Goal: Task Accomplishment & Management: Manage account settings

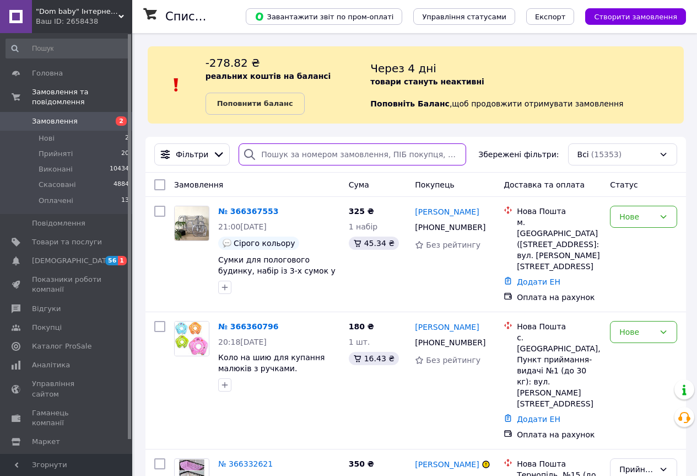
click at [317, 155] on input "search" at bounding box center [353, 154] width 228 height 22
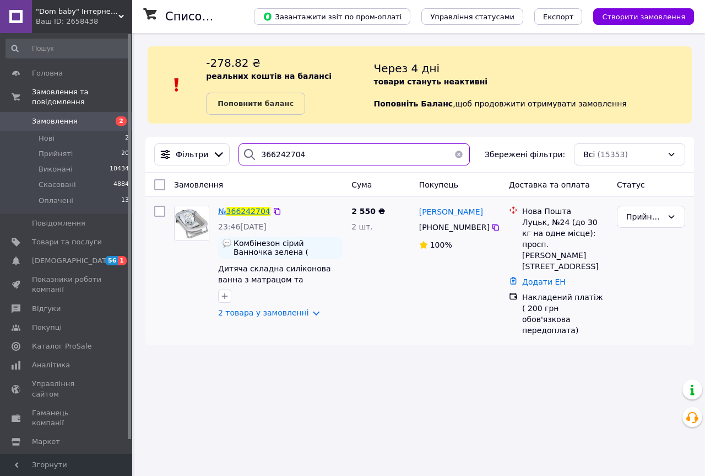
type input "366242704"
click at [235, 215] on span "366242704" at bounding box center [248, 211] width 44 height 9
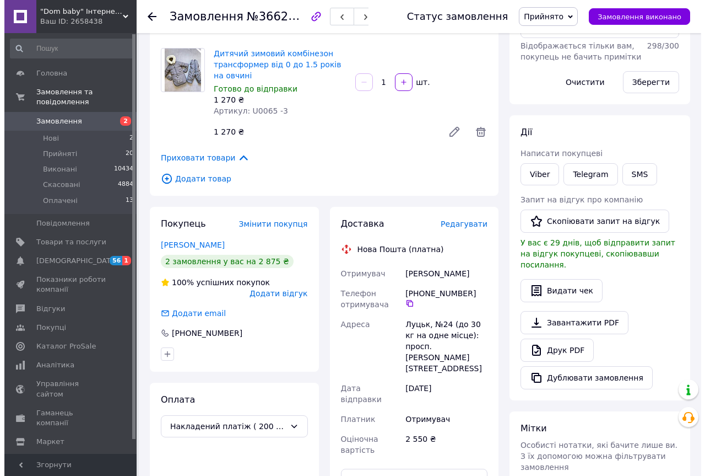
scroll to position [276, 0]
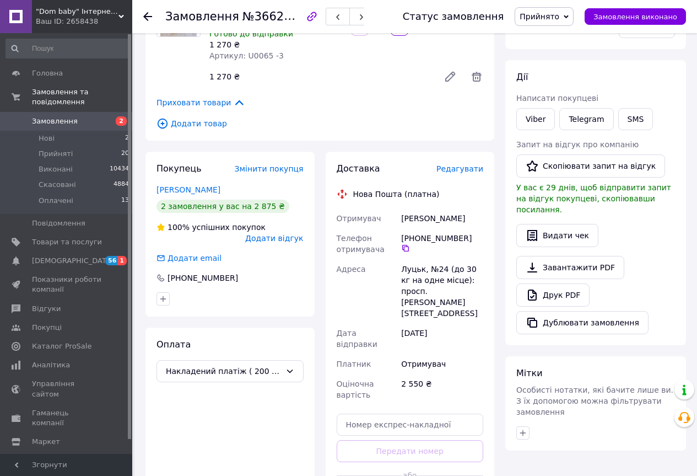
click at [470, 164] on div "Доставка Редагувати" at bounding box center [410, 169] width 147 height 13
click at [470, 164] on span "Редагувати" at bounding box center [459, 168] width 47 height 9
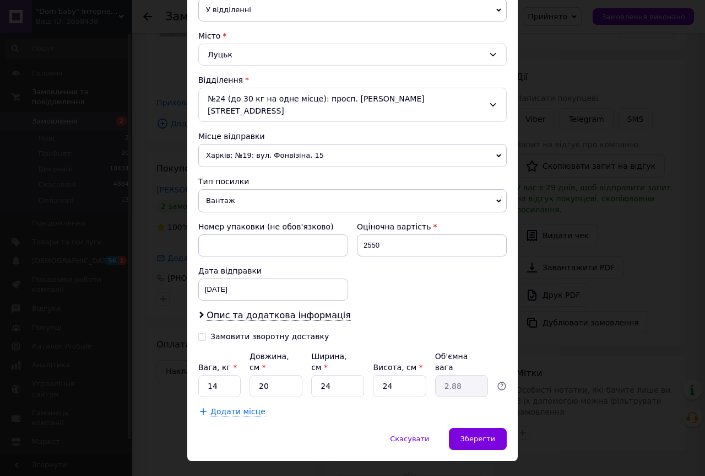
scroll to position [276, 0]
drag, startPoint x: 250, startPoint y: 275, endPoint x: 251, endPoint y: 284, distance: 8.9
click at [250, 278] on div "[DATE] < 2025 > < Октябрь > Пн Вт Ср Чт Пт Сб Вс 29 30 1 2 3 4 5 6 7 8 9 10 11 …" at bounding box center [273, 289] width 150 height 22
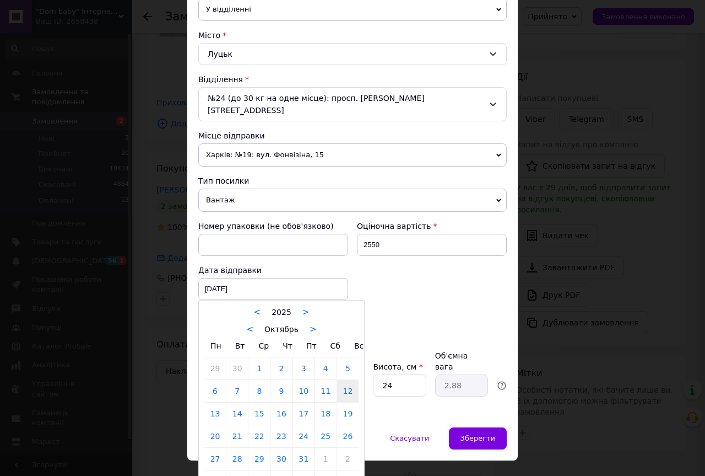
click at [215, 402] on link "13" at bounding box center [214, 413] width 21 height 22
type input "13.10.2025"
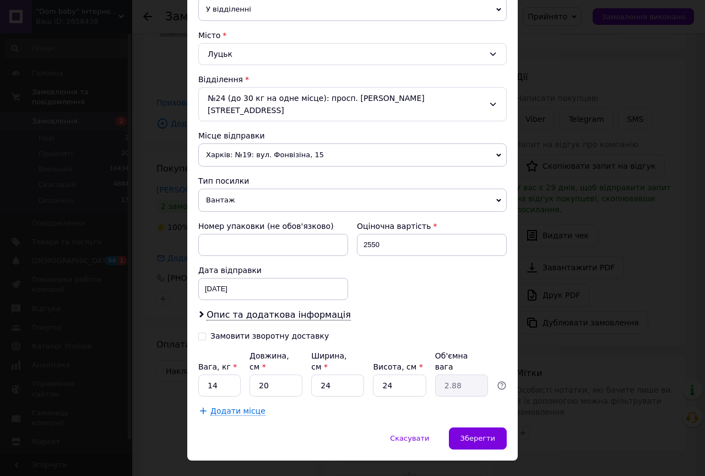
click at [201, 331] on input "Замовити зворотну доставку" at bounding box center [202, 335] width 8 height 8
checkbox input "true"
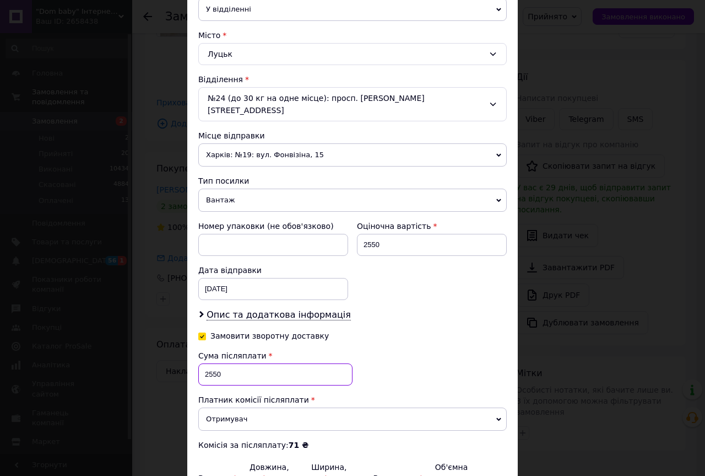
drag, startPoint x: 219, startPoint y: 361, endPoint x: 202, endPoint y: 364, distance: 17.4
click at [187, 364] on div "Спосіб доставки Нова Пошта (платна) Платник Отримувач Відправник Прізвище отрим…" at bounding box center [352, 167] width 331 height 742
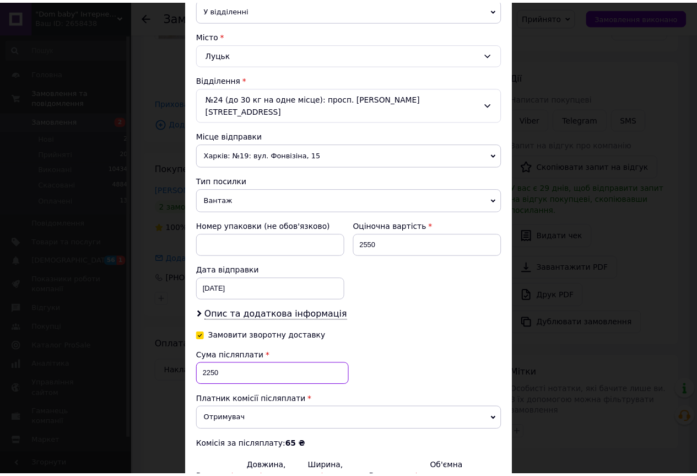
scroll to position [387, 0]
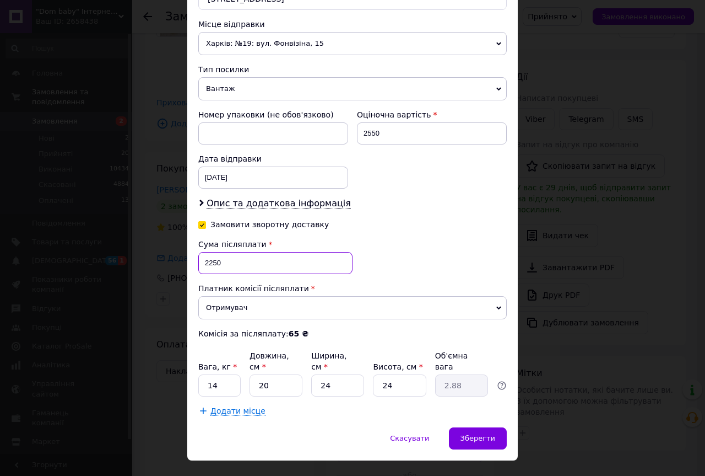
type input "2250"
drag, startPoint x: 224, startPoint y: 364, endPoint x: 203, endPoint y: 364, distance: 20.9
click at [203, 374] on input "14" at bounding box center [219, 385] width 42 height 22
click at [223, 374] on input "14" at bounding box center [219, 385] width 42 height 22
type input "10"
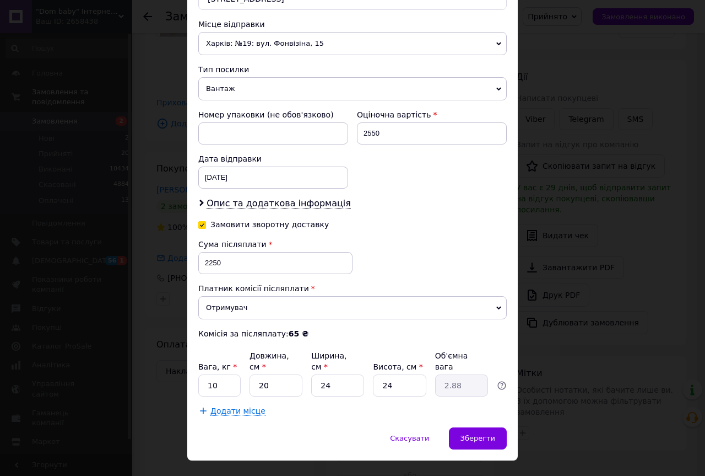
click at [220, 406] on span "Додати місце" at bounding box center [238, 410] width 55 height 9
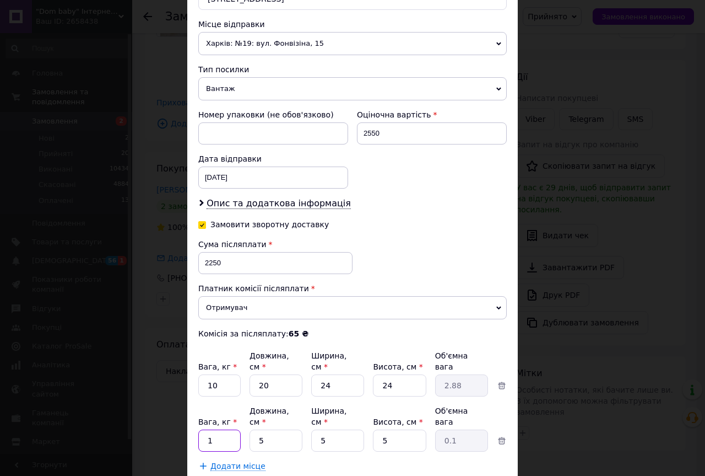
click at [227, 429] on input "1" at bounding box center [219, 440] width 42 height 22
type input "4"
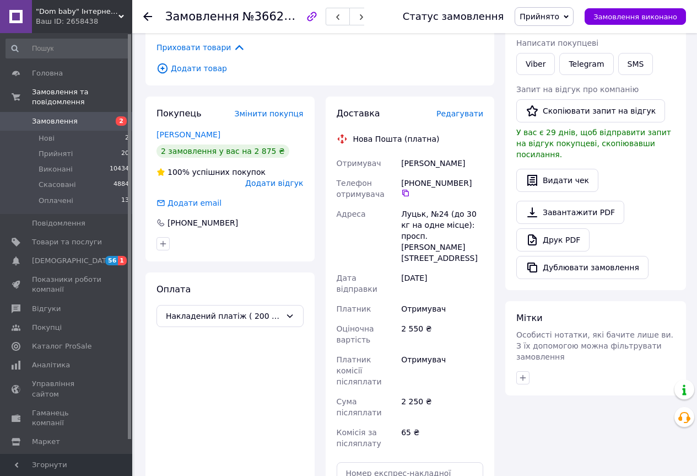
scroll to position [386, 0]
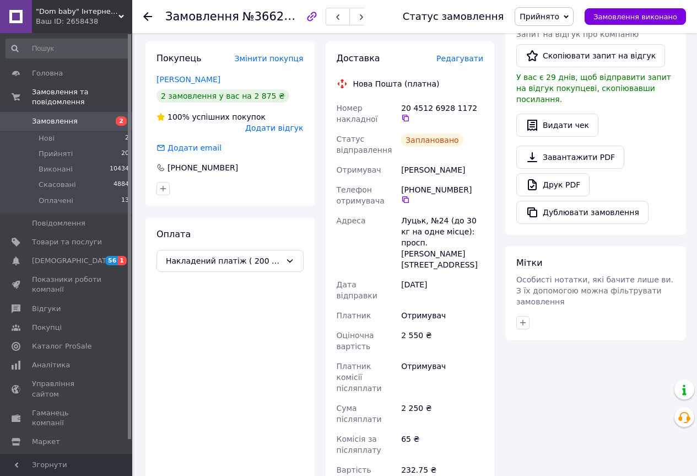
click at [553, 8] on span "Прийнято" at bounding box center [544, 16] width 59 height 19
click at [553, 74] on li "Оплачено" at bounding box center [544, 71] width 58 height 17
click at [56, 116] on span "Замовлення" at bounding box center [55, 121] width 46 height 10
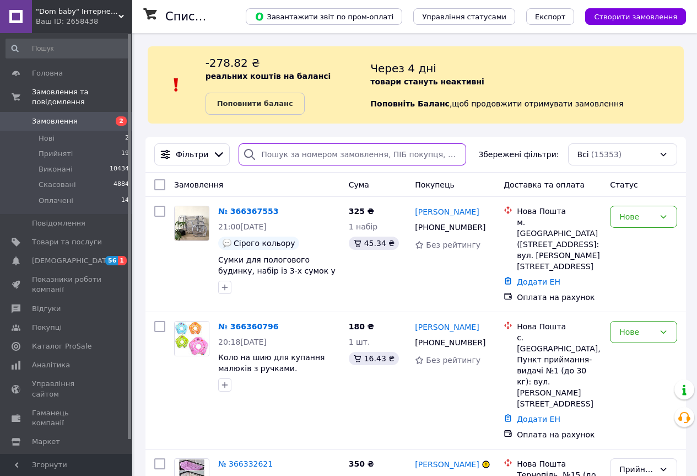
click at [282, 161] on input "search" at bounding box center [353, 154] width 228 height 22
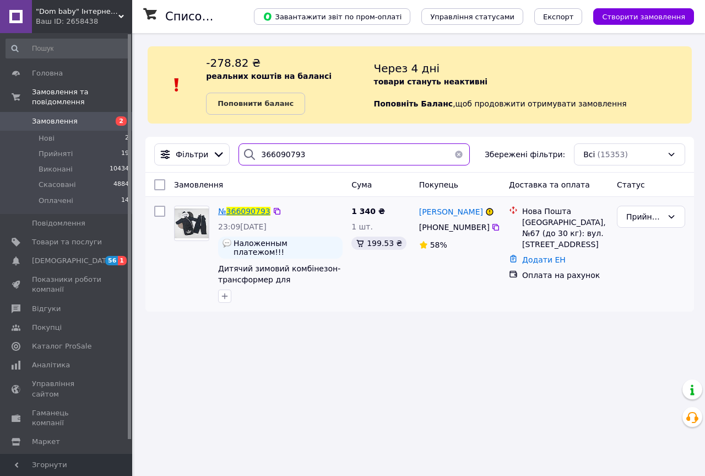
type input "366090793"
click at [252, 214] on span "366090793" at bounding box center [248, 211] width 44 height 9
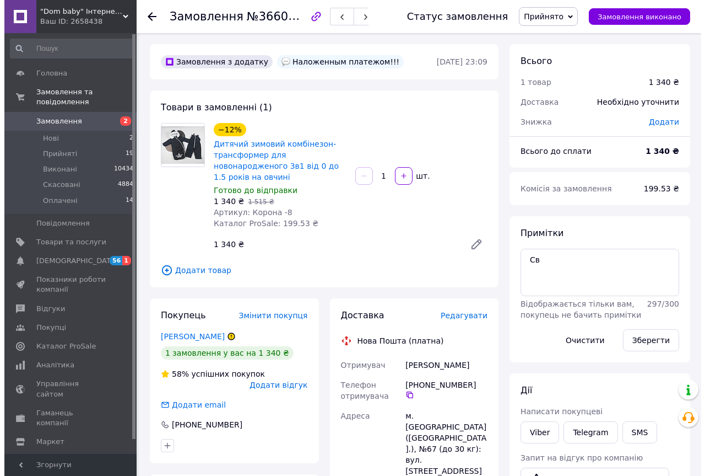
scroll to position [165, 0]
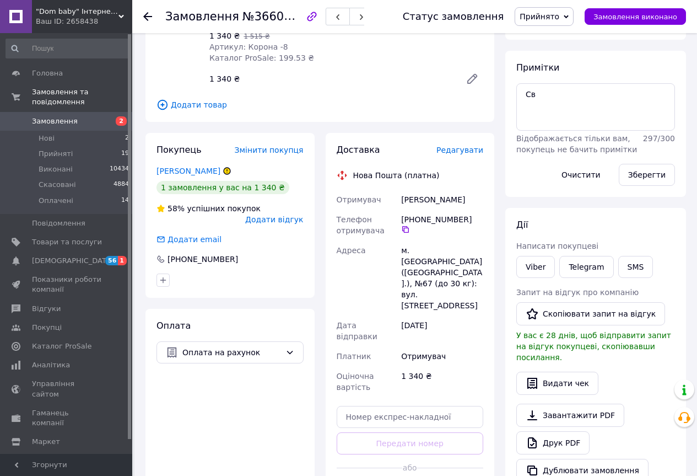
click at [462, 145] on span "Редагувати" at bounding box center [459, 149] width 47 height 9
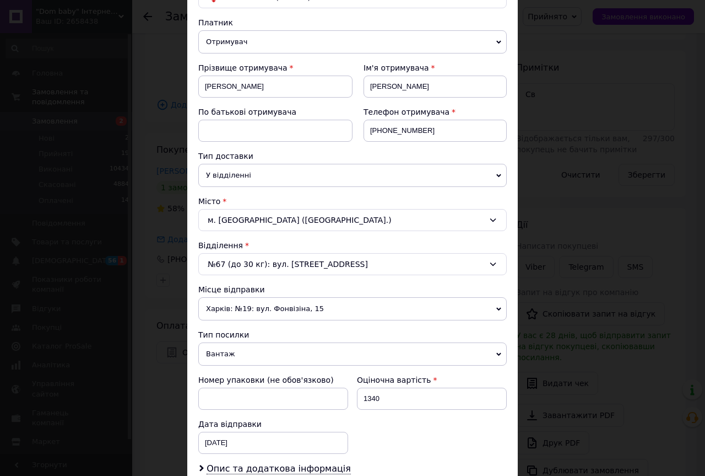
scroll to position [276, 0]
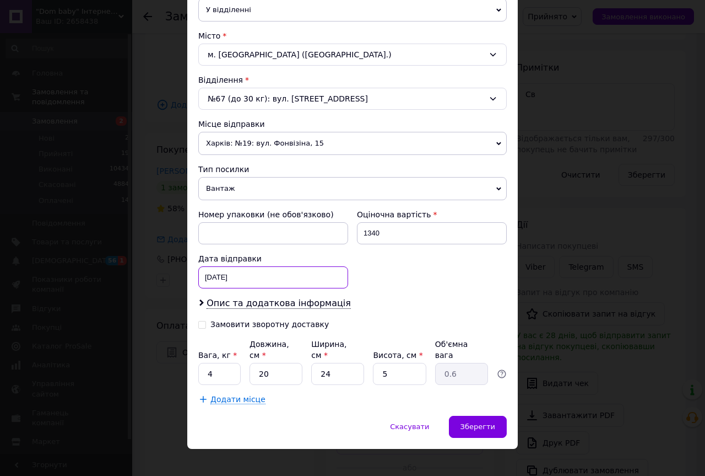
click at [299, 273] on div "[DATE] < 2025 > < Октябрь > Пн Вт Ср Чт Пт Сб Вс 29 30 1 2 3 4 5 6 7 8 9 10 11 …" at bounding box center [273, 277] width 150 height 22
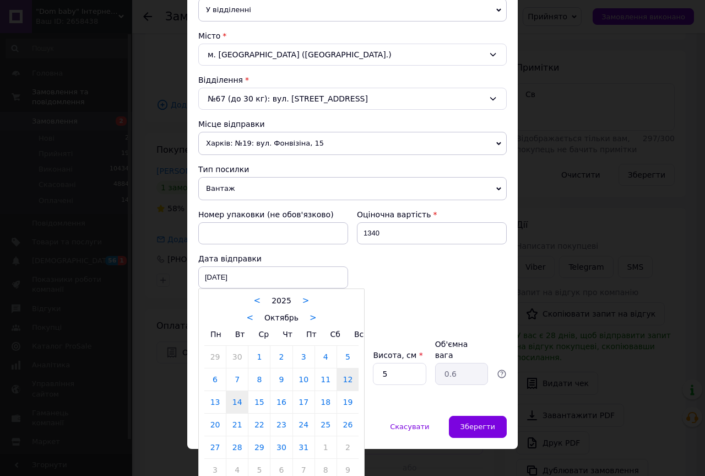
click at [244, 400] on link "14" at bounding box center [236, 402] width 21 height 22
type input "[DATE]"
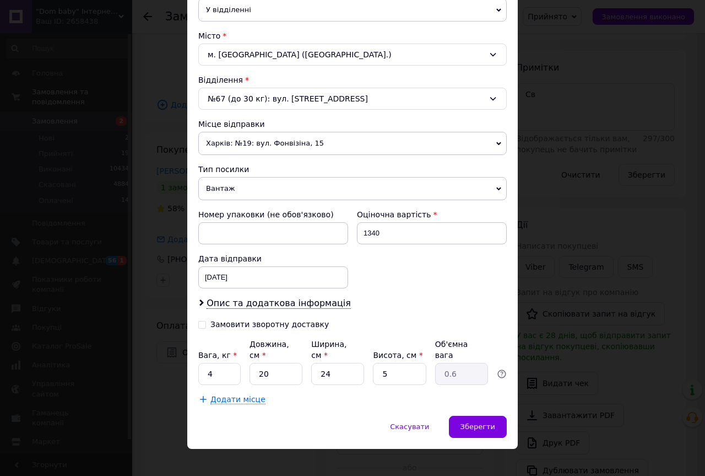
click at [201, 323] on input "Замовити зворотну доставку" at bounding box center [202, 324] width 8 height 8
checkbox input "true"
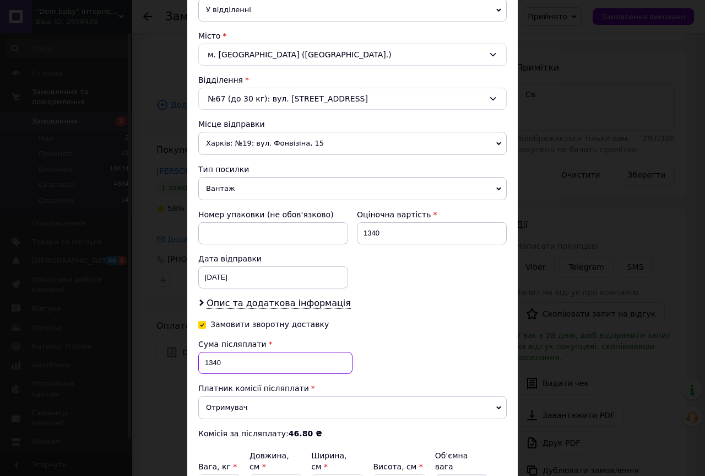
drag, startPoint x: 218, startPoint y: 363, endPoint x: 202, endPoint y: 366, distance: 16.2
click at [202, 366] on input "1340" at bounding box center [275, 363] width 154 height 22
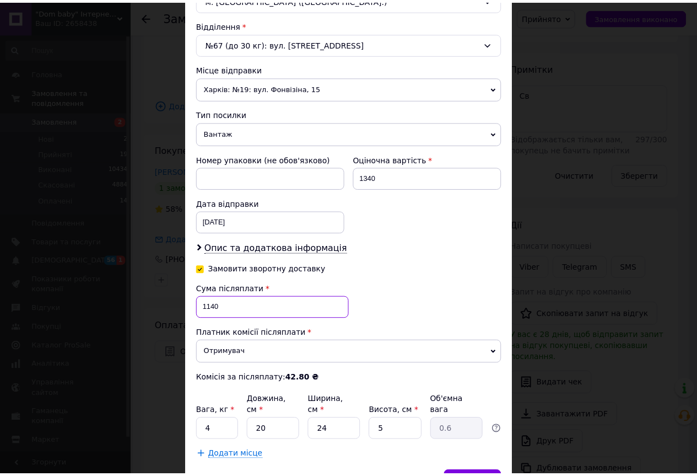
scroll to position [386, 0]
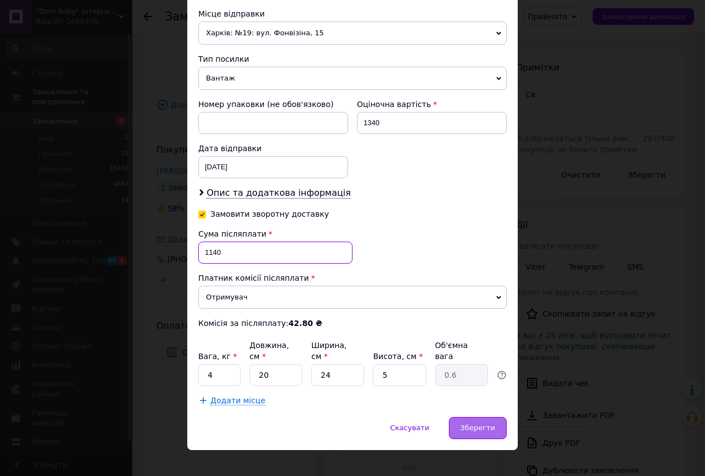
type input "1140"
click at [479, 417] on div "Зберегти" at bounding box center [478, 428] width 58 height 22
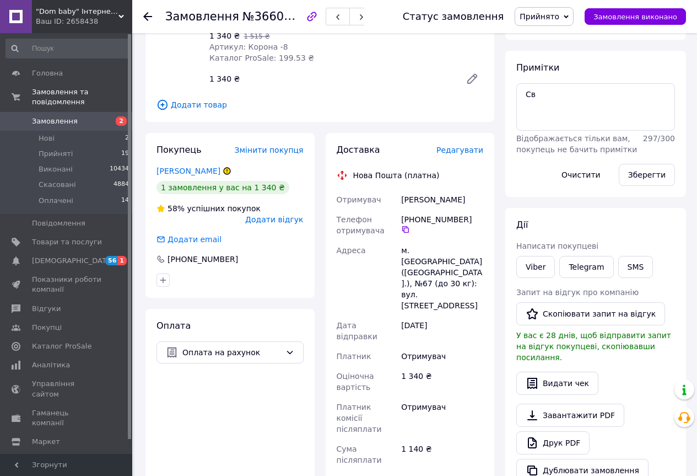
scroll to position [276, 0]
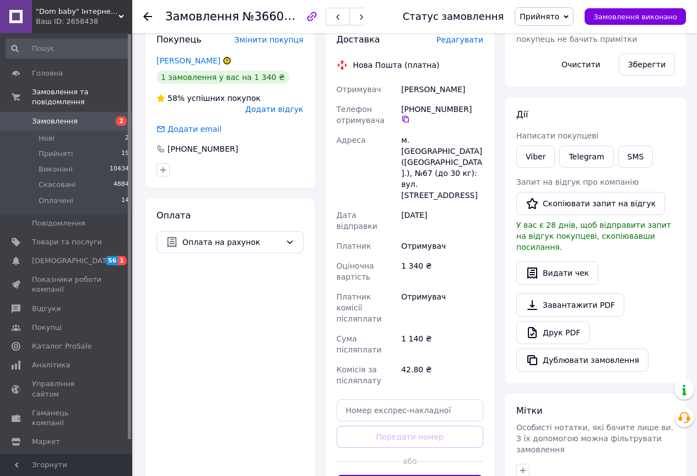
click at [411, 474] on button "Згенерувати ЕН" at bounding box center [410, 485] width 147 height 22
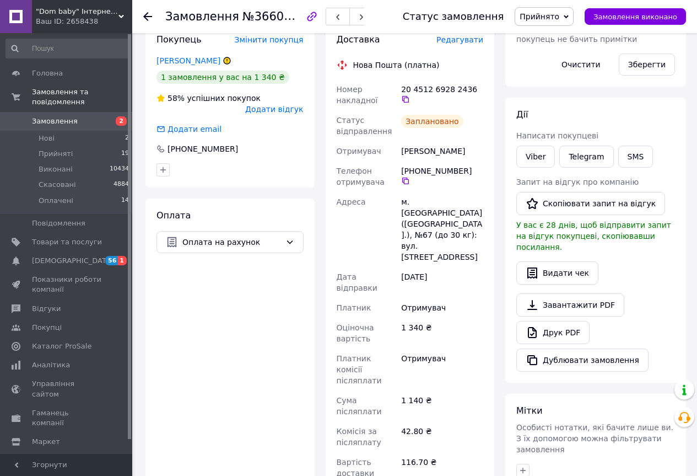
scroll to position [220, 0]
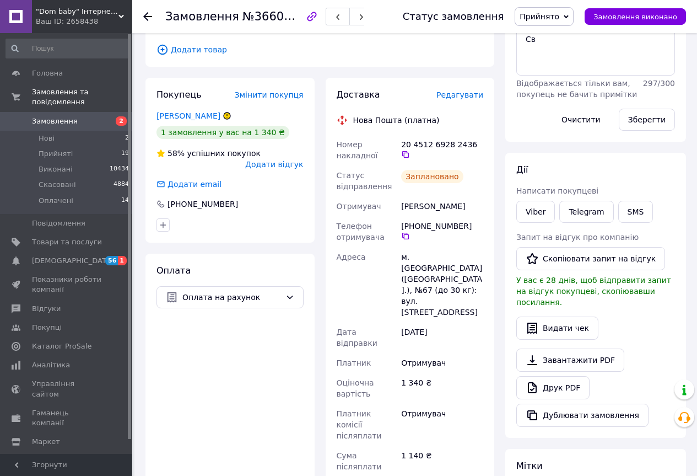
click at [554, 20] on span "Прийнято" at bounding box center [540, 16] width 40 height 9
drag, startPoint x: 559, startPoint y: 66, endPoint x: 569, endPoint y: 90, distance: 26.4
click at [558, 67] on li "Оплачено" at bounding box center [544, 71] width 58 height 17
click at [482, 403] on div "Отримувач" at bounding box center [442, 424] width 87 height 42
click at [410, 150] on icon at bounding box center [405, 154] width 9 height 9
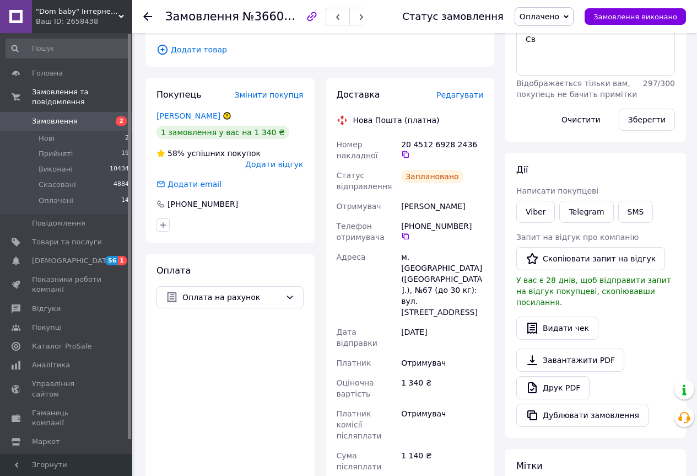
click at [49, 116] on span "Замовлення" at bounding box center [55, 121] width 46 height 10
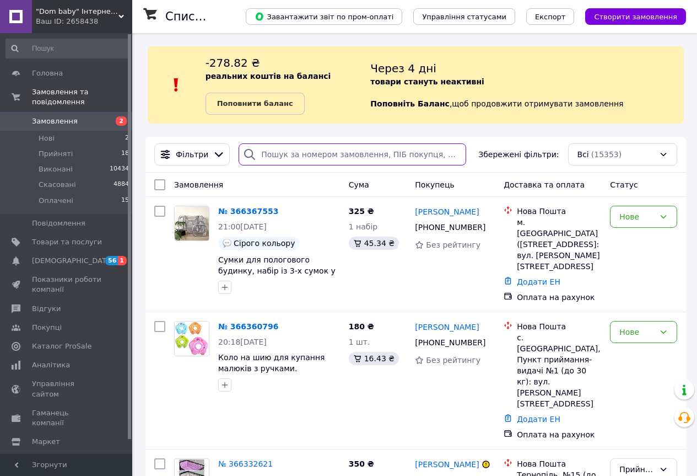
click at [317, 154] on input "search" at bounding box center [353, 154] width 228 height 22
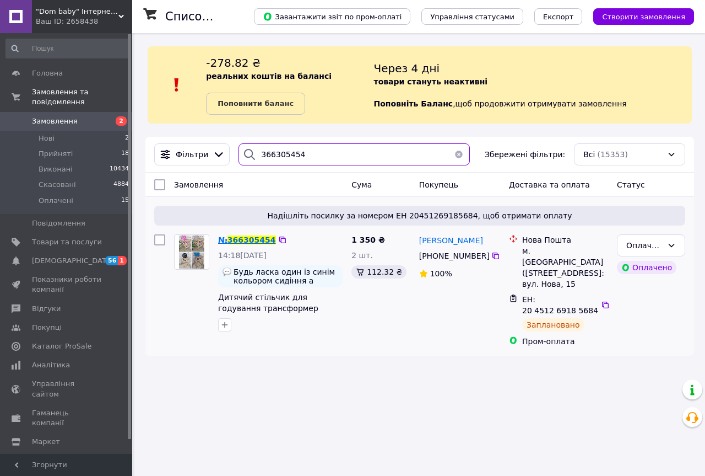
type input "366305454"
click at [249, 241] on span "366305454" at bounding box center [252, 239] width 48 height 9
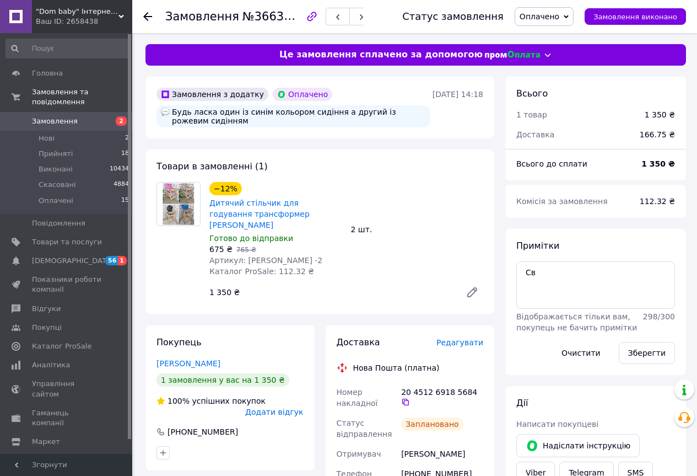
scroll to position [165, 0]
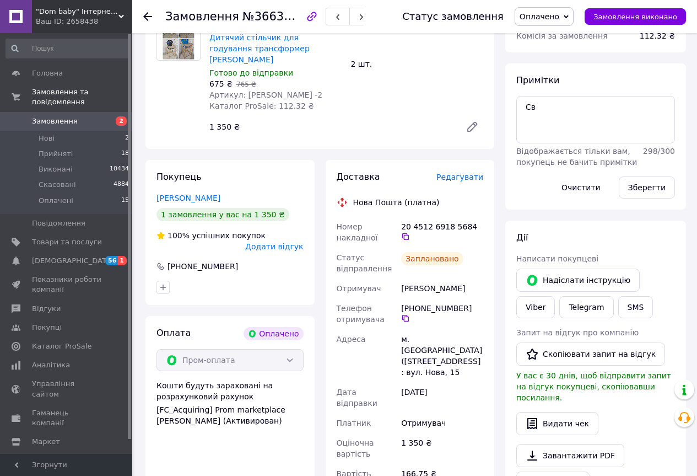
click at [53, 116] on span "Замовлення" at bounding box center [55, 121] width 46 height 10
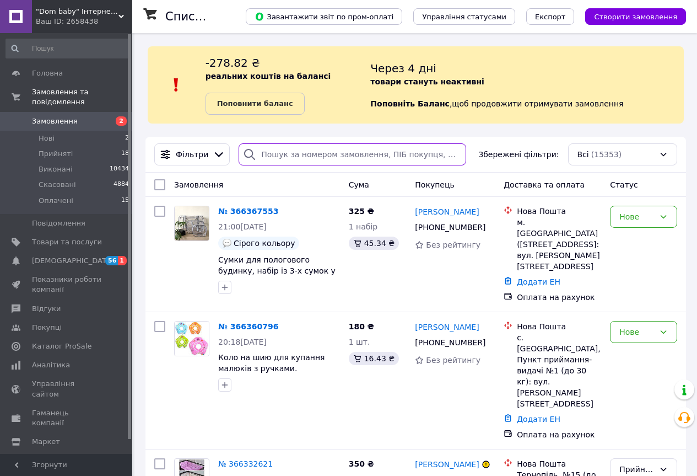
click at [276, 152] on input "search" at bounding box center [353, 154] width 228 height 22
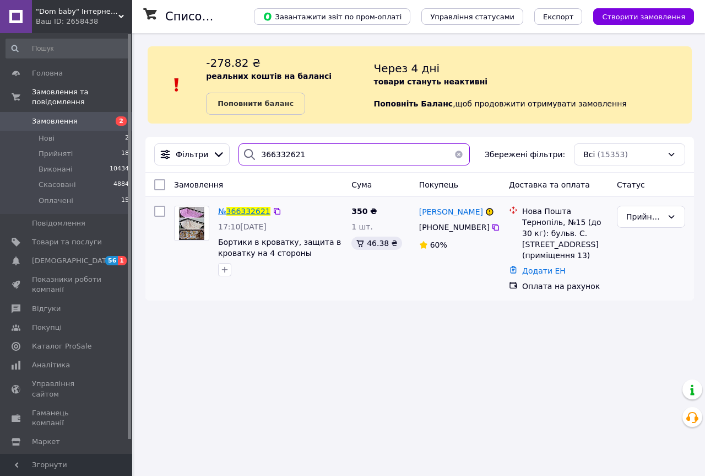
type input "366332621"
click at [245, 213] on span "366332621" at bounding box center [248, 211] width 44 height 9
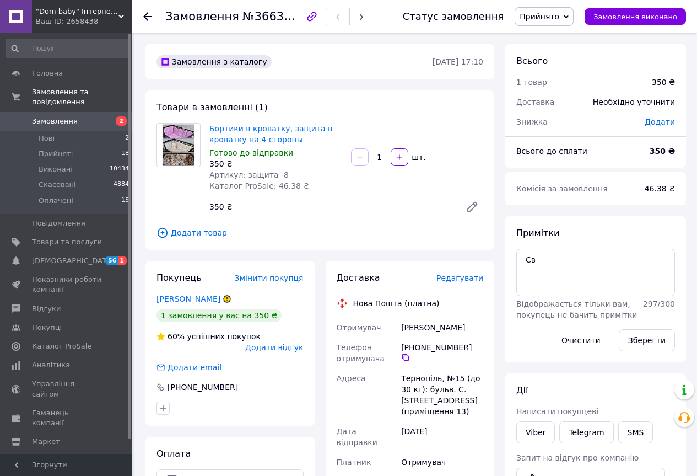
click at [282, 343] on span "Додати відгук" at bounding box center [274, 347] width 58 height 9
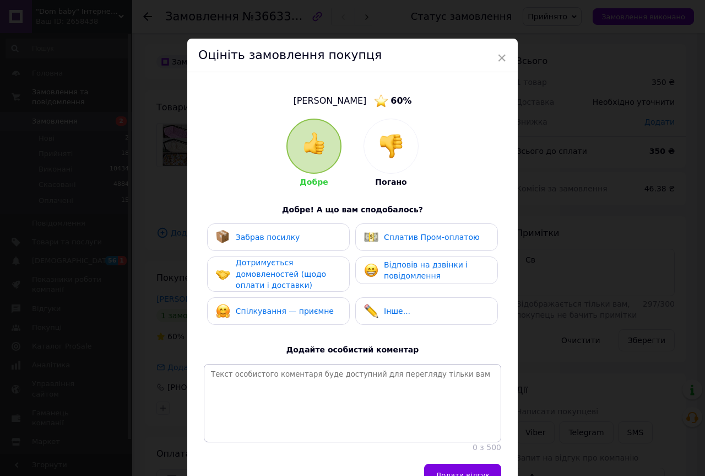
click at [384, 147] on img at bounding box center [391, 146] width 24 height 24
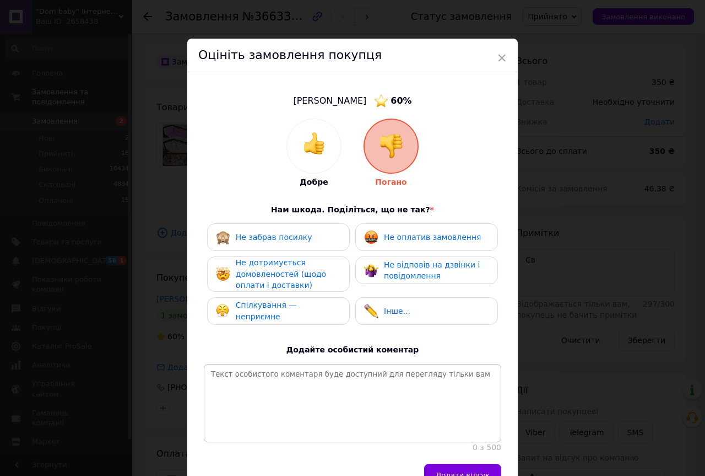
click at [408, 233] on span "Не оплатив замовлення" at bounding box center [432, 237] width 97 height 9
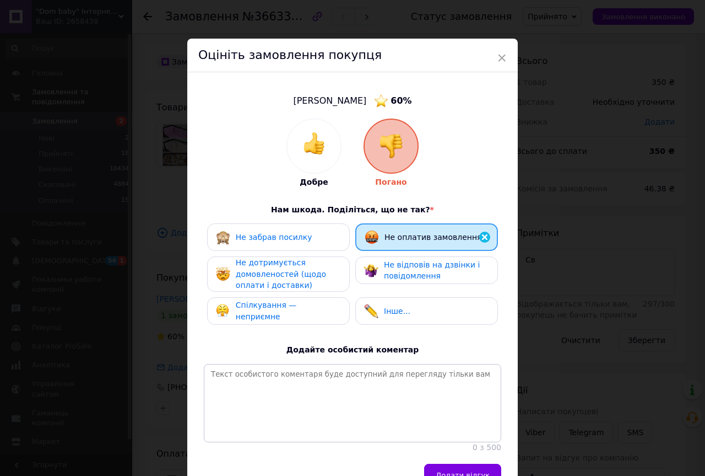
click at [277, 274] on span "Не дотримується домовленостей (щодо оплати і доставки)" at bounding box center [281, 273] width 90 height 31
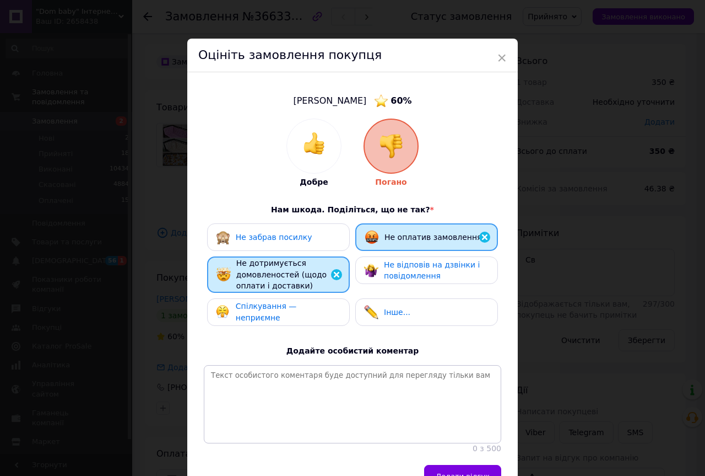
click at [274, 312] on span "Спілкування — неприємне" at bounding box center [266, 311] width 61 height 20
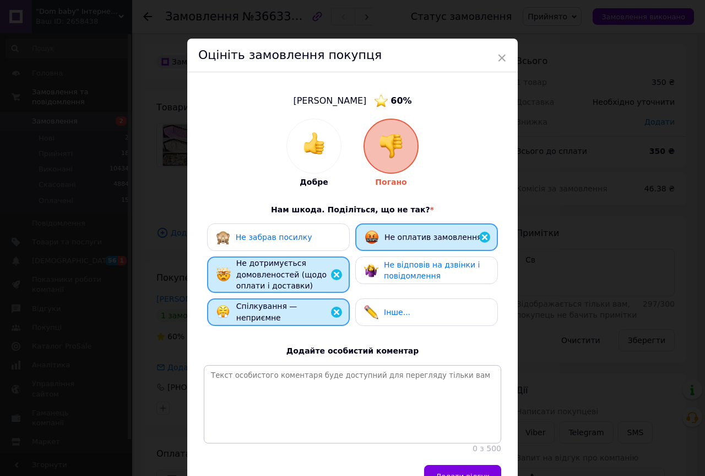
click at [274, 312] on span "Спілкування — неприємне" at bounding box center [266, 311] width 61 height 20
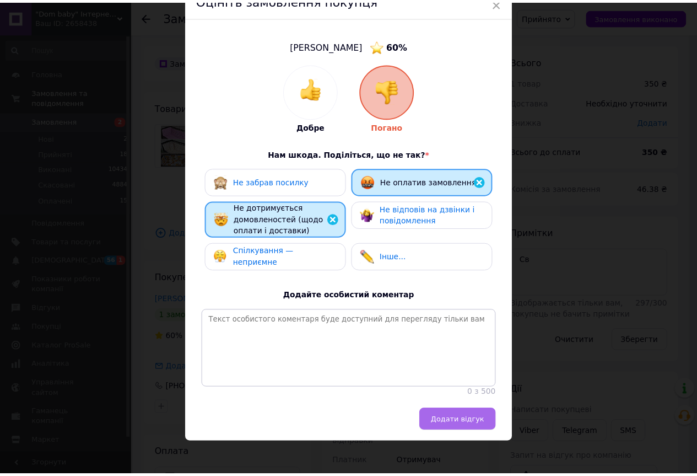
scroll to position [68, 0]
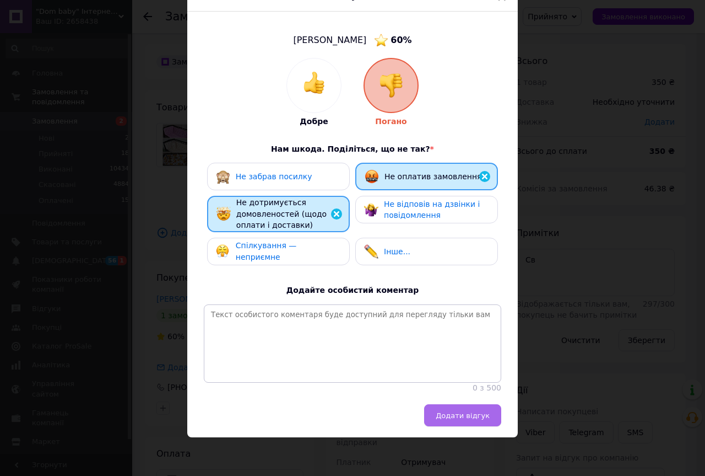
click at [464, 420] on button "Додати відгук" at bounding box center [462, 415] width 77 height 22
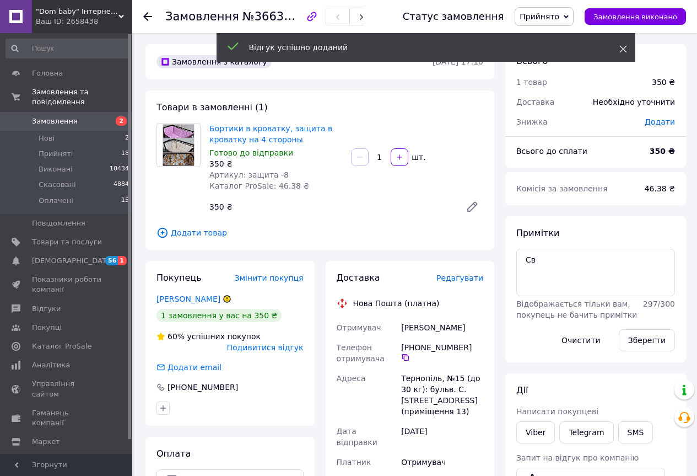
click at [624, 51] on icon at bounding box center [623, 49] width 8 height 8
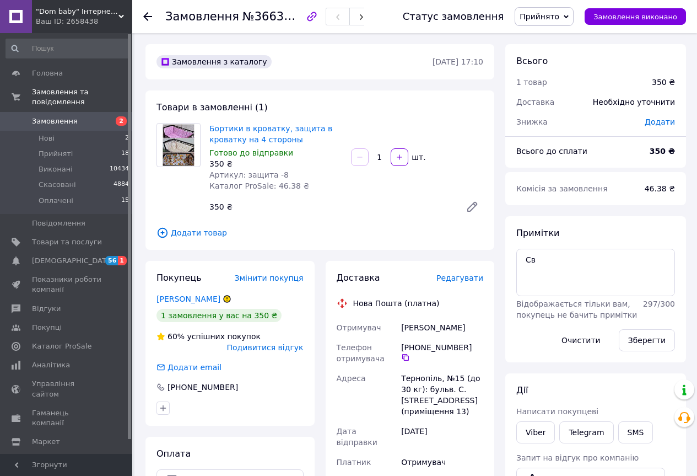
click at [558, 13] on span "Прийнято" at bounding box center [540, 16] width 40 height 9
click at [558, 54] on li "Скасовано" at bounding box center [544, 55] width 58 height 17
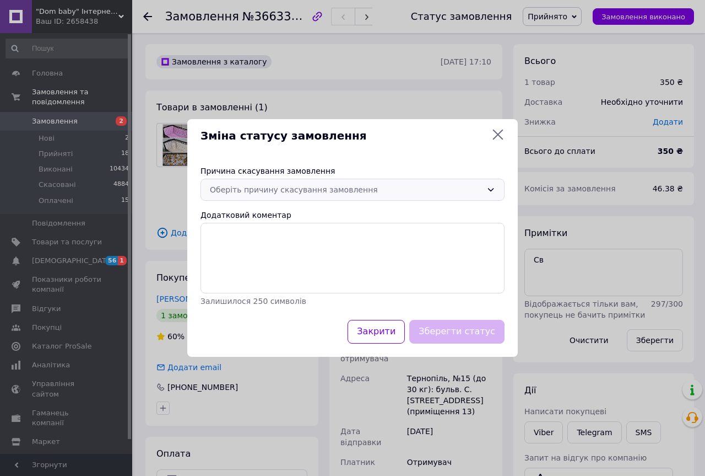
click at [289, 189] on div "Оберіть причину скасування замовлення" at bounding box center [346, 190] width 272 height 12
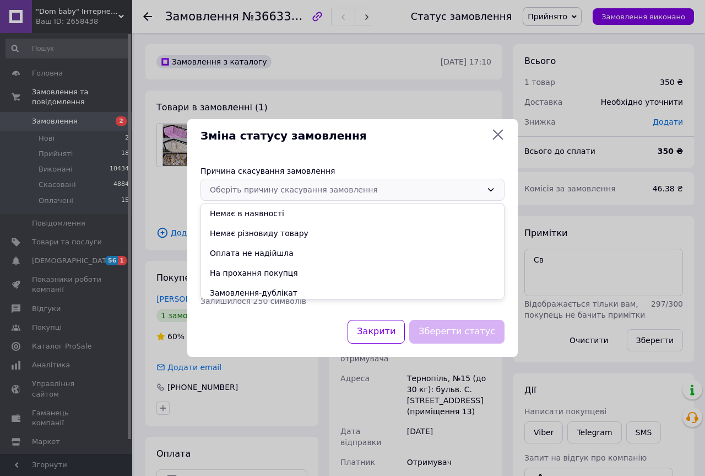
drag, startPoint x: 260, startPoint y: 255, endPoint x: 265, endPoint y: 263, distance: 9.6
click at [259, 256] on li "Оплата не надійшла" at bounding box center [352, 253] width 303 height 20
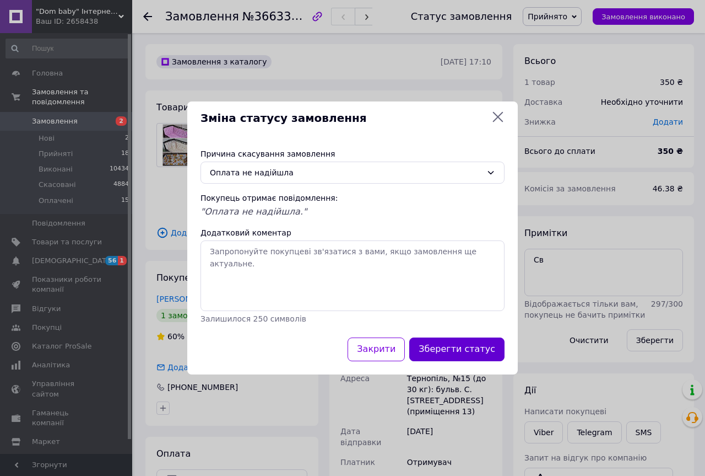
click at [468, 343] on button "Зберегти статус" at bounding box center [456, 349] width 95 height 24
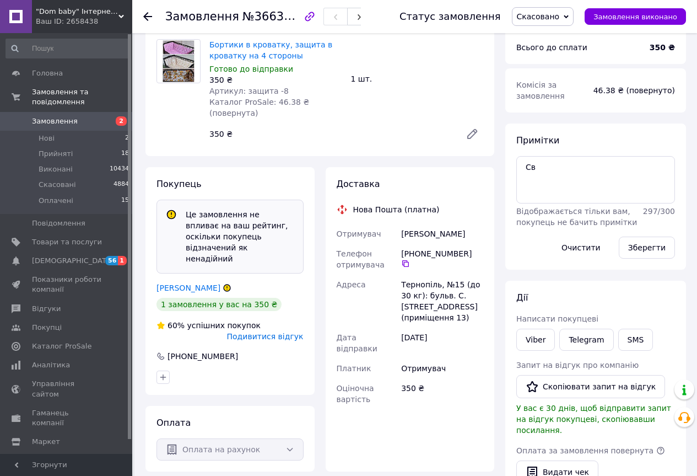
scroll to position [165, 0]
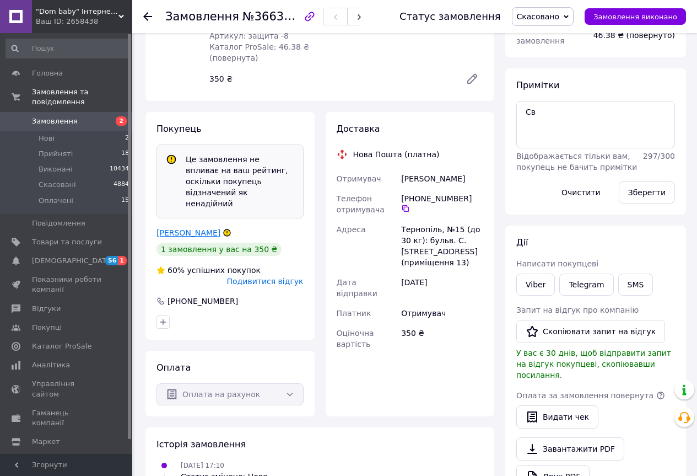
click at [176, 228] on link "[PERSON_NAME]" at bounding box center [189, 232] width 64 height 9
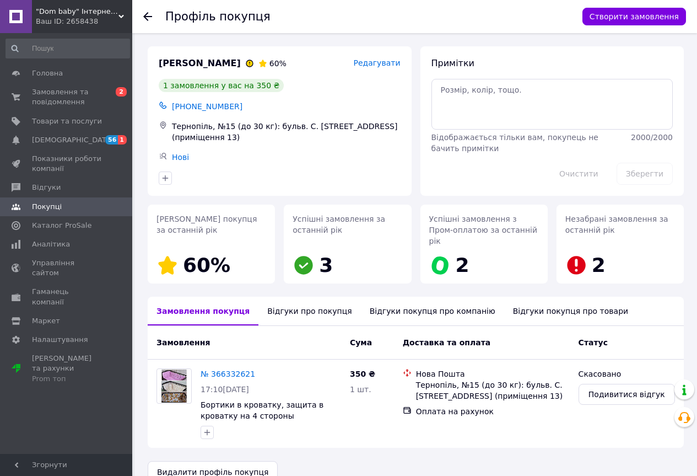
click at [282, 299] on div "Відгуки про покупця" at bounding box center [309, 310] width 102 height 29
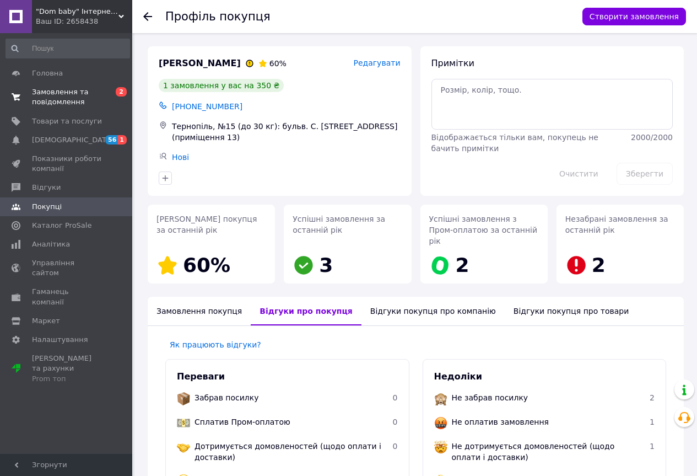
click at [48, 91] on span "Замовлення та повідомлення" at bounding box center [67, 97] width 70 height 20
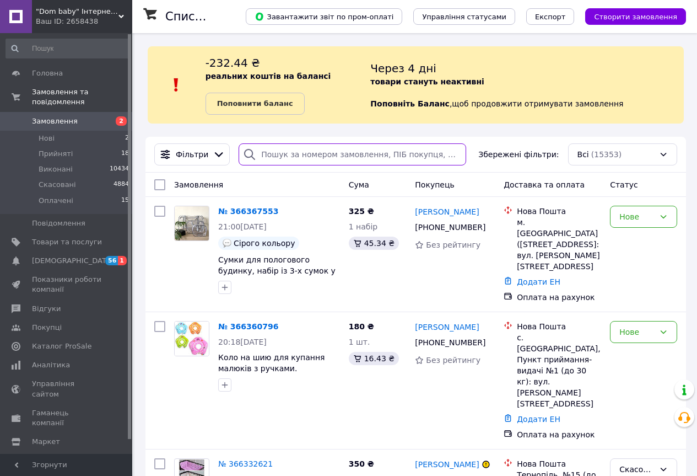
click at [293, 154] on input "search" at bounding box center [353, 154] width 228 height 22
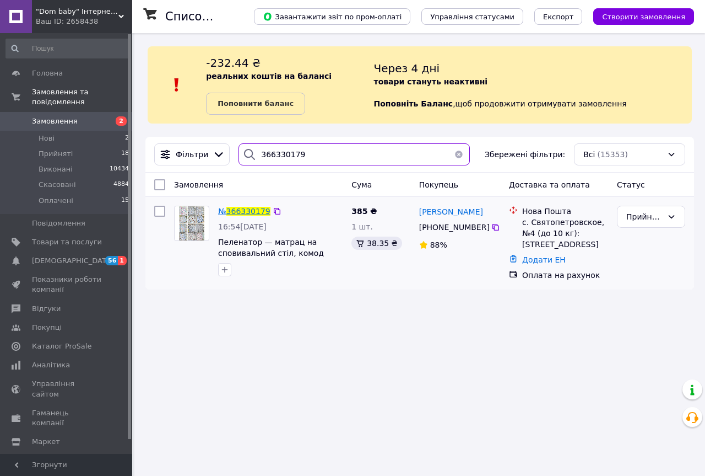
type input "366330179"
click at [248, 215] on span "366330179" at bounding box center [248, 211] width 44 height 9
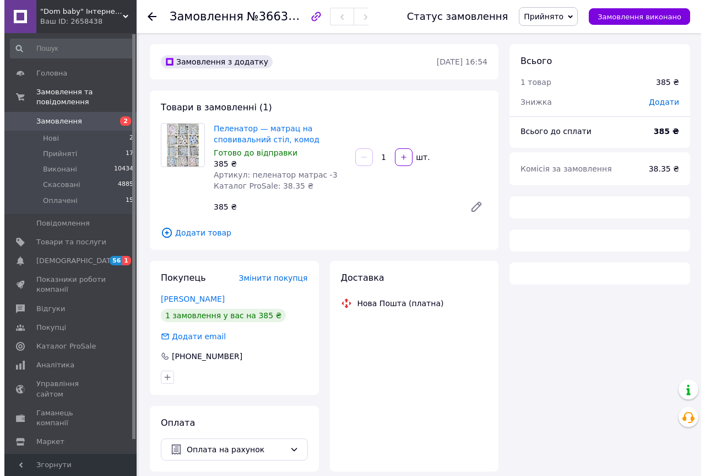
scroll to position [150, 0]
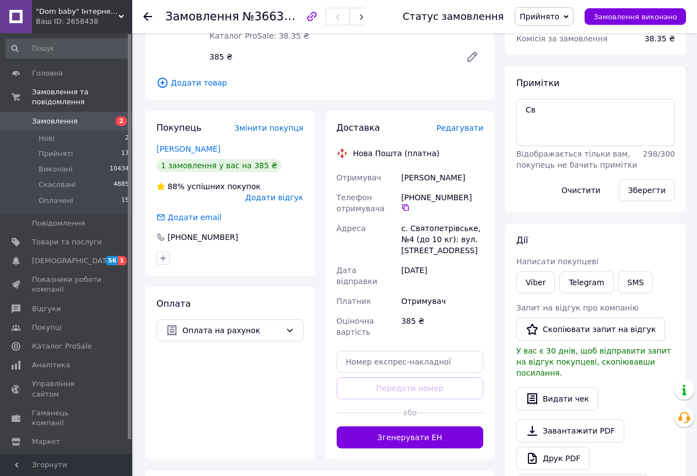
click at [274, 193] on span "Додати відгук" at bounding box center [274, 197] width 58 height 9
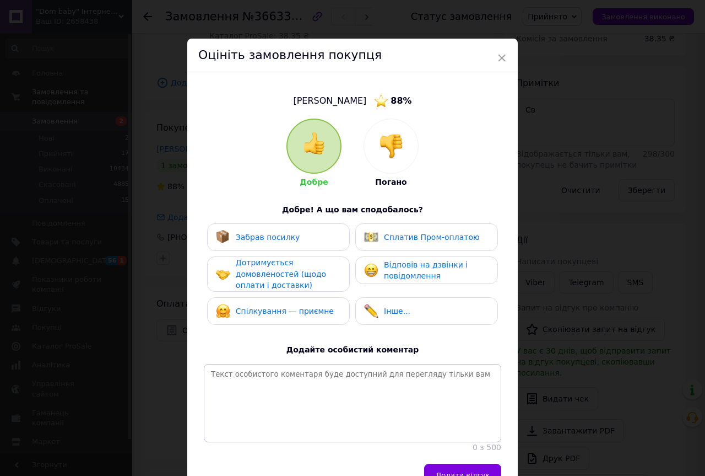
click at [387, 135] on img at bounding box center [391, 146] width 24 height 24
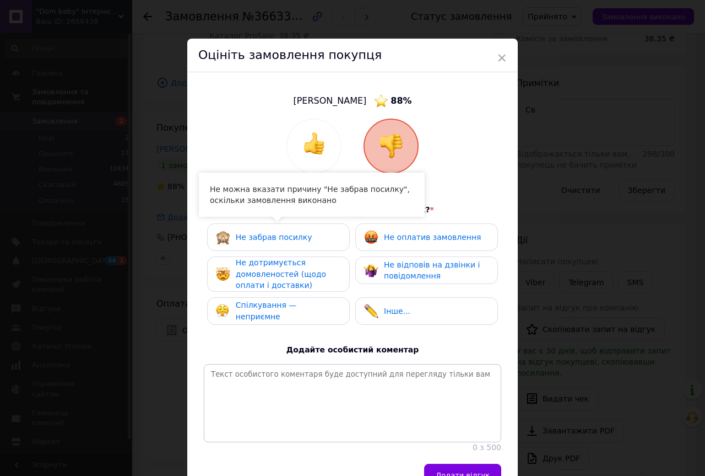
click at [294, 309] on span "Спілкування — неприємне" at bounding box center [266, 310] width 61 height 20
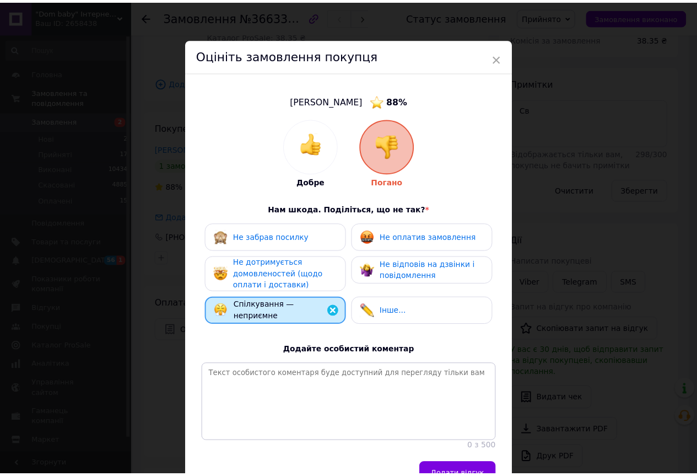
scroll to position [67, 0]
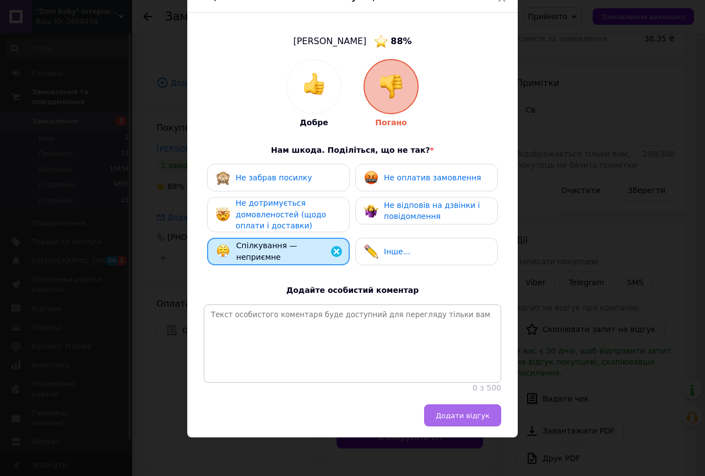
click at [466, 416] on span "Додати відгук" at bounding box center [463, 415] width 54 height 8
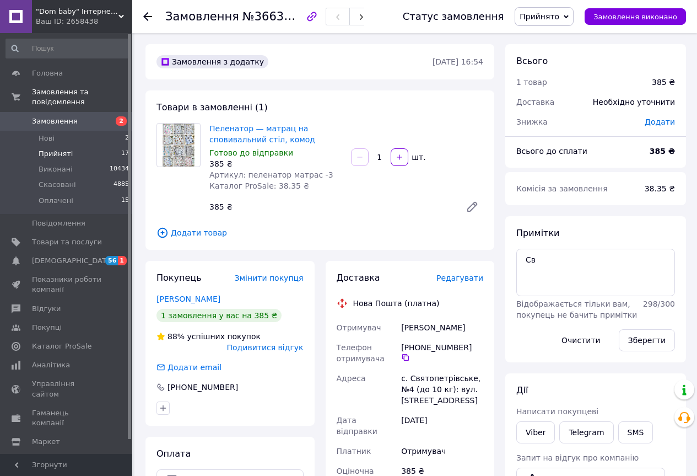
scroll to position [55, 0]
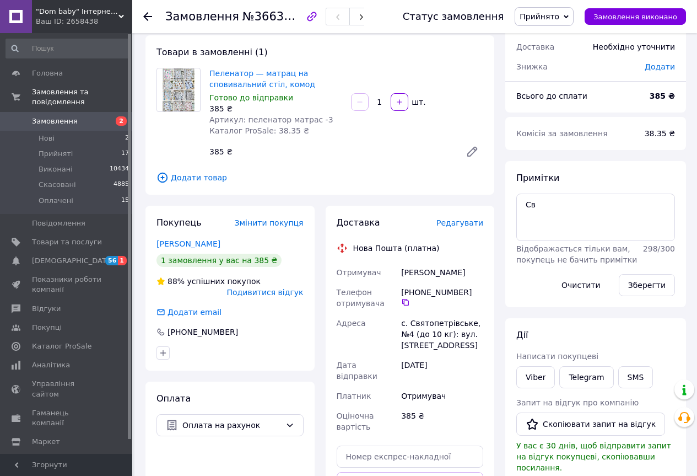
click at [48, 116] on span "Замовлення" at bounding box center [55, 121] width 46 height 10
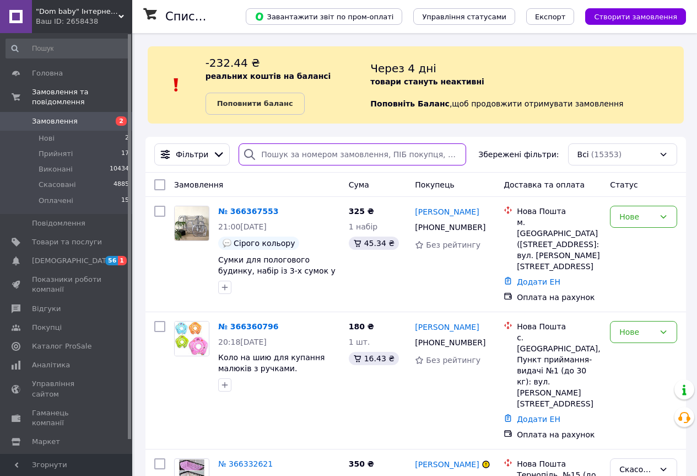
click at [272, 150] on input "search" at bounding box center [353, 154] width 228 height 22
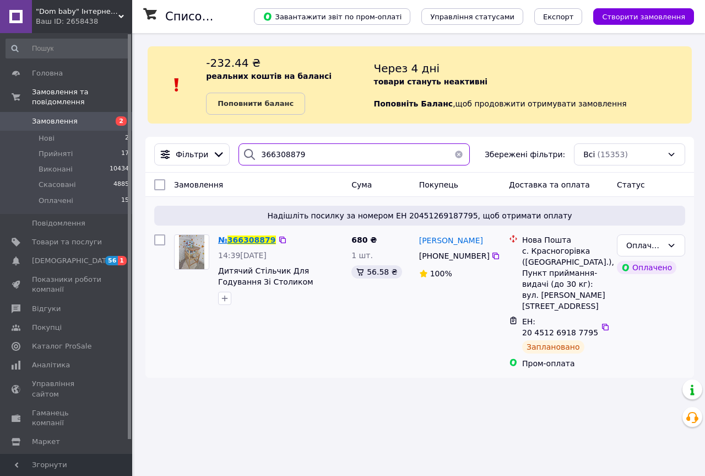
type input "366308879"
click at [242, 243] on span "366308879" at bounding box center [252, 239] width 48 height 9
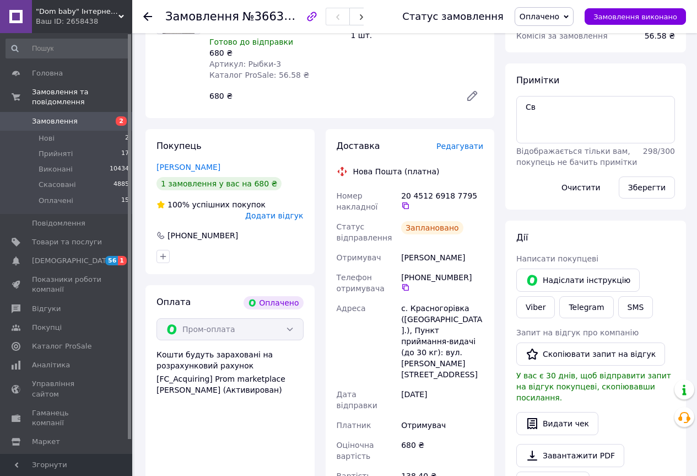
scroll to position [220, 0]
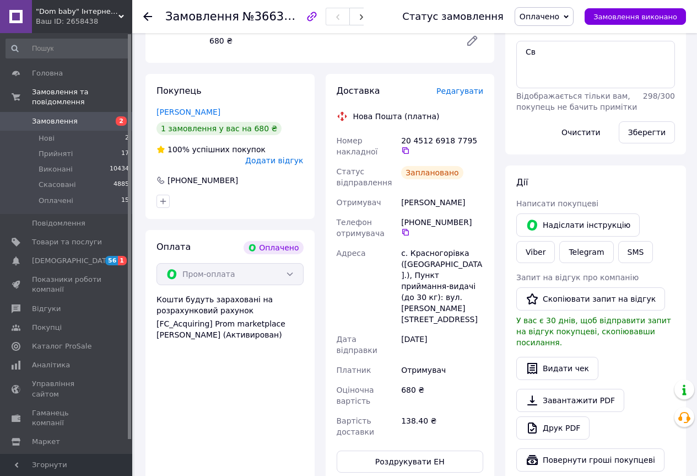
click at [44, 116] on span "Замовлення" at bounding box center [55, 121] width 46 height 10
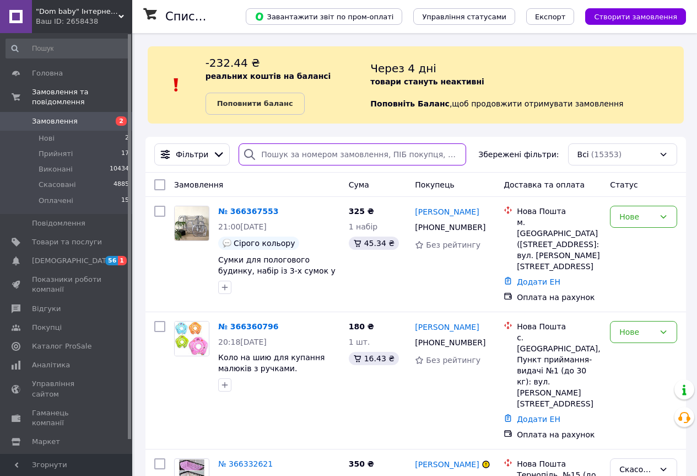
click at [278, 152] on input "search" at bounding box center [353, 154] width 228 height 22
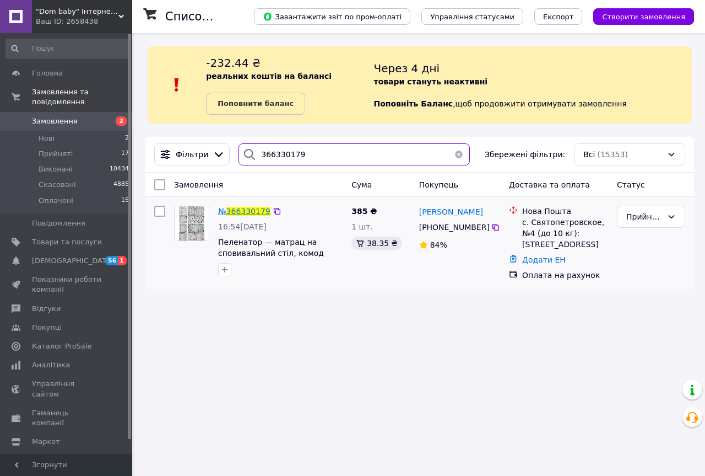
type input "366330179"
click at [249, 212] on span "366330179" at bounding box center [248, 211] width 44 height 9
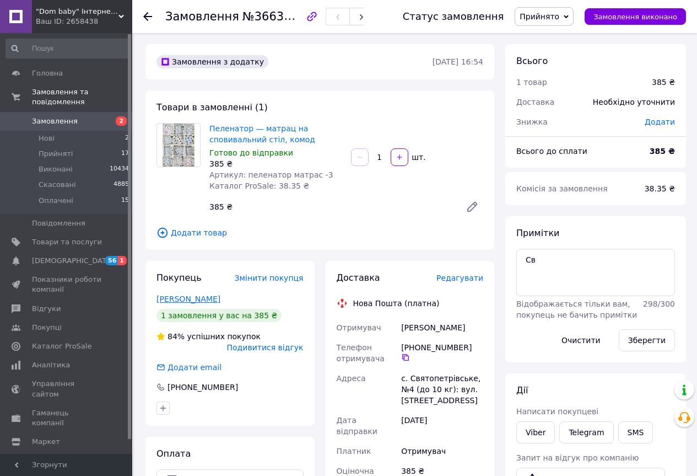
click at [182, 301] on link "[PERSON_NAME]" at bounding box center [189, 298] width 64 height 9
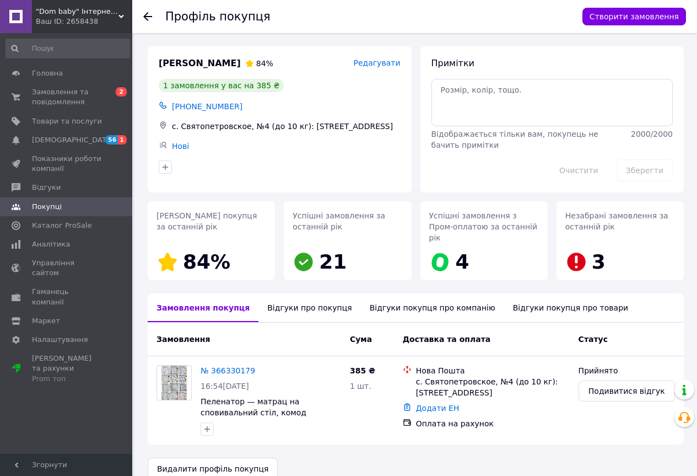
click at [282, 295] on div "Відгуки про покупця" at bounding box center [309, 307] width 102 height 29
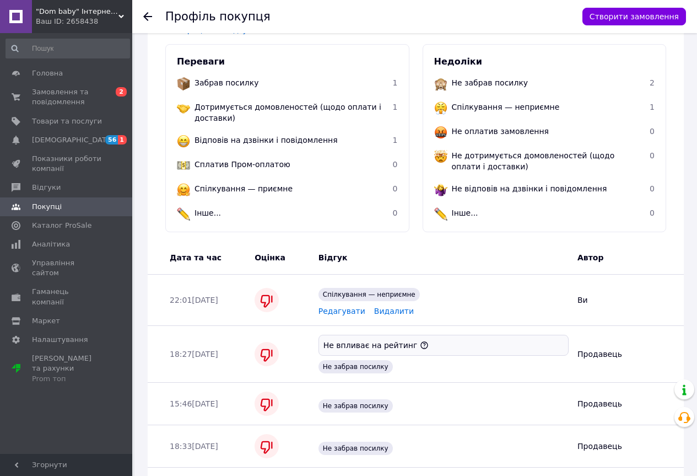
scroll to position [146, 0]
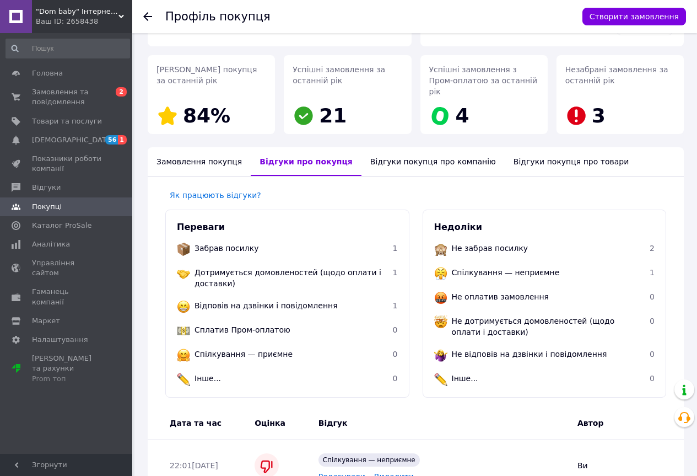
click at [214, 151] on div "Замовлення покупця" at bounding box center [199, 161] width 103 height 29
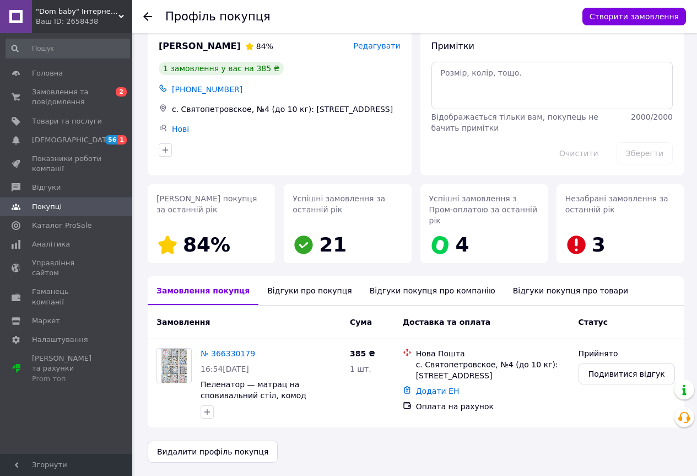
scroll to position [6, 0]
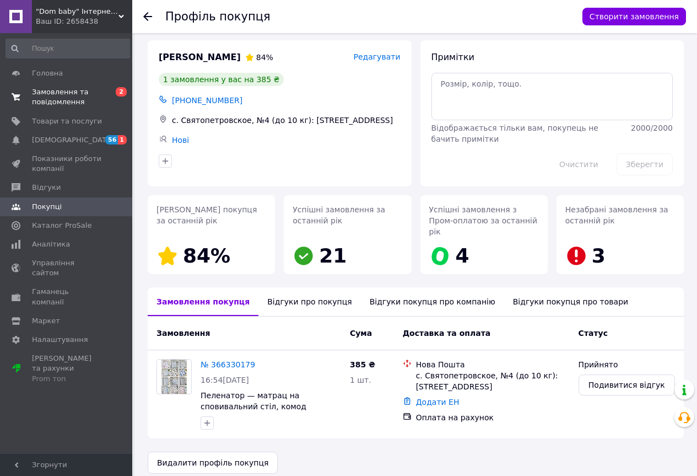
click at [61, 91] on span "Замовлення та повідомлення" at bounding box center [67, 97] width 70 height 20
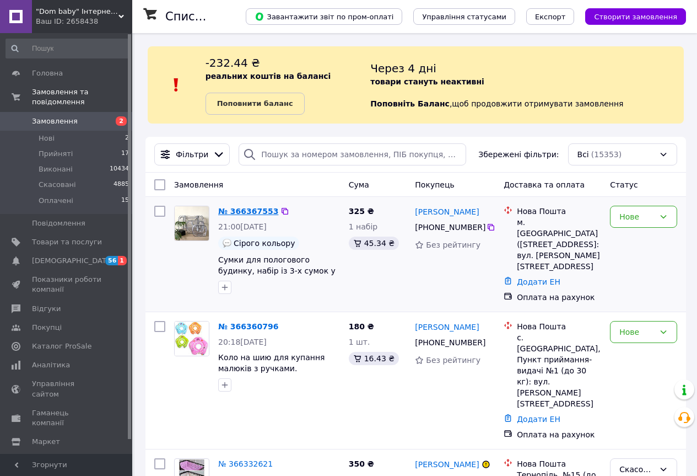
click at [261, 212] on link "№ 366367553" at bounding box center [248, 211] width 60 height 9
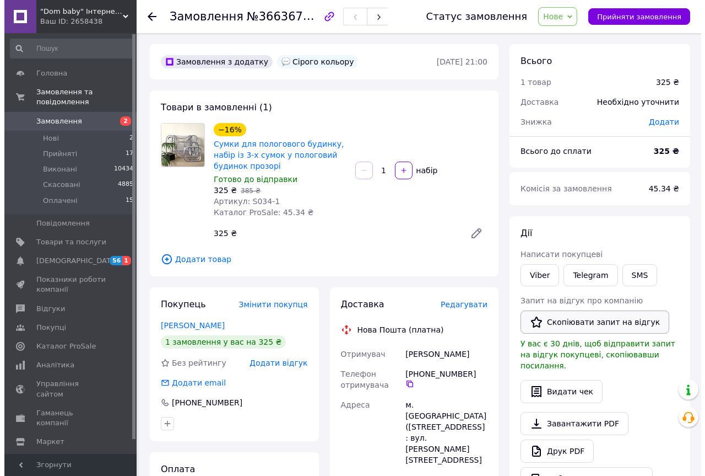
scroll to position [220, 0]
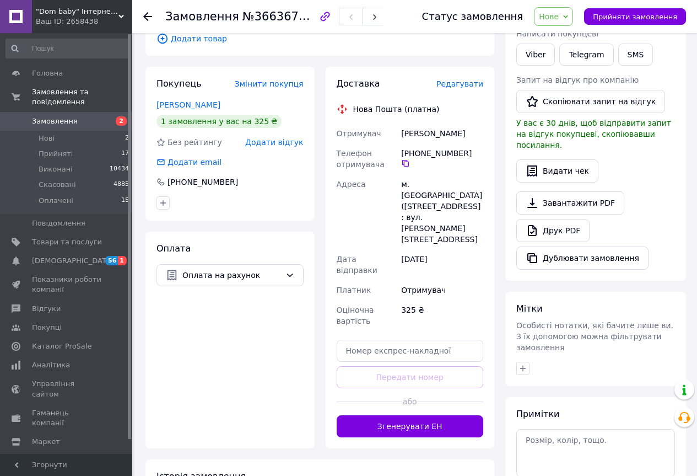
click at [463, 83] on span "Редагувати" at bounding box center [459, 83] width 47 height 9
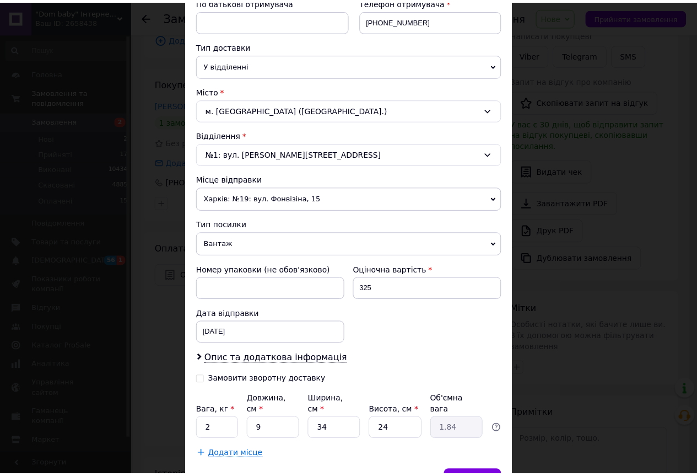
scroll to position [276, 0]
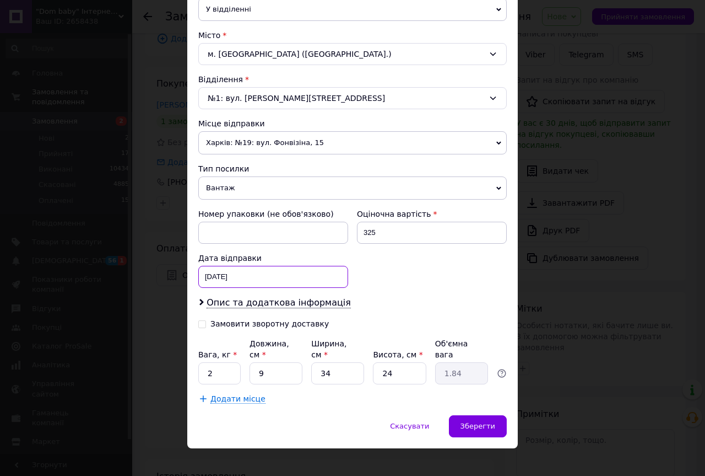
click at [255, 278] on div "[DATE] < 2025 > < Октябрь > Пн Вт Ср Чт Пт Сб Вс 29 30 1 2 3 4 5 6 7 8 9 10 11 …" at bounding box center [273, 277] width 150 height 22
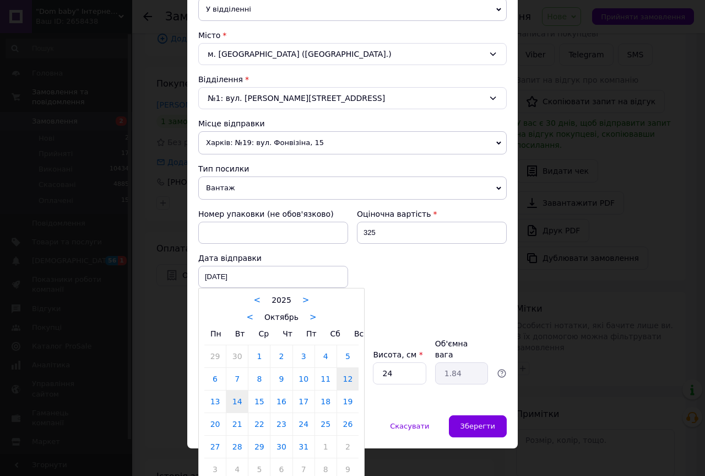
click at [236, 401] on link "14" at bounding box center [236, 401] width 21 height 22
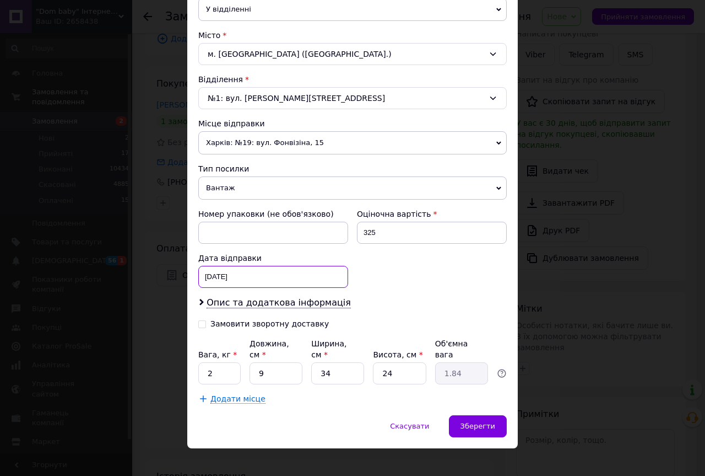
click at [246, 274] on div "[DATE] < 2025 > < Октябрь > Пн Вт Ср Чт Пт Сб Вс 29 30 1 2 3 4 5 6 7 8 9 10 11 …" at bounding box center [273, 277] width 150 height 22
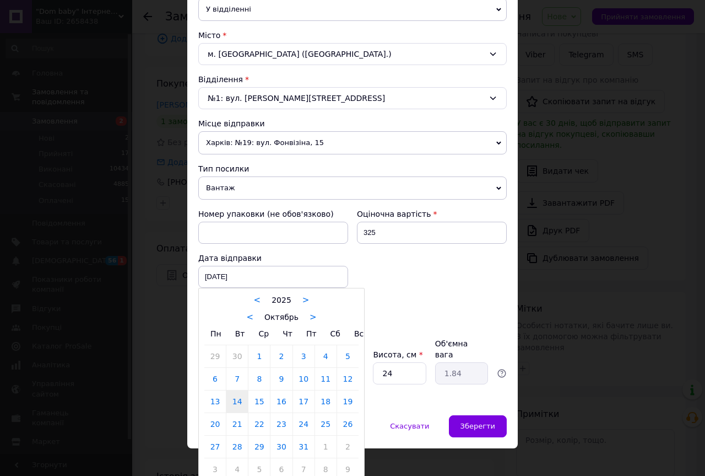
click at [257, 397] on link "15" at bounding box center [259, 401] width 21 height 22
type input "[DATE]"
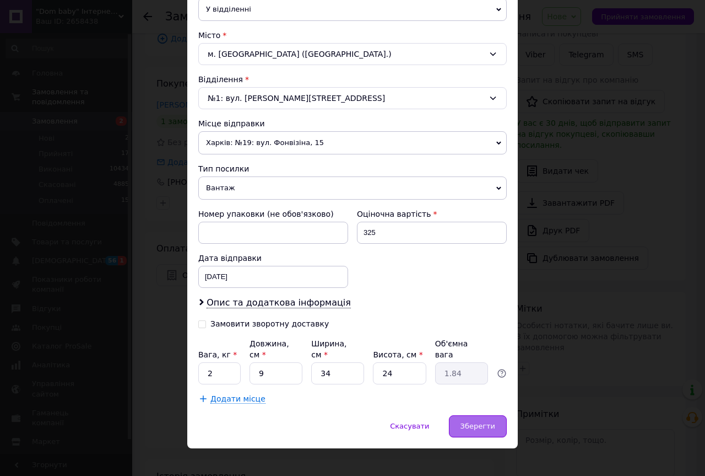
click at [488, 422] on span "Зберегти" at bounding box center [478, 426] width 35 height 8
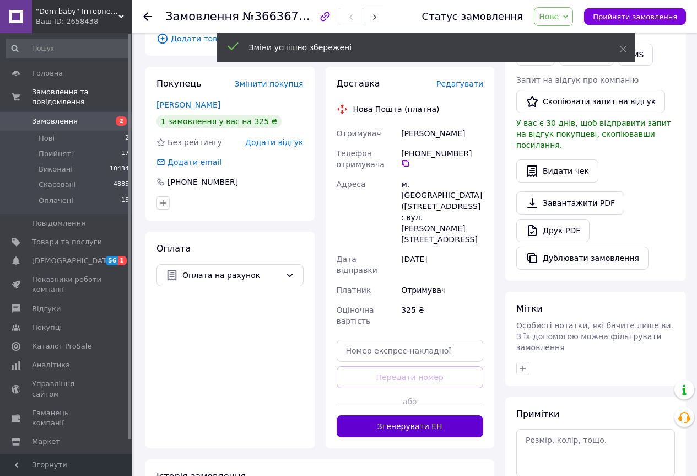
click at [388, 415] on button "Згенерувати ЕН" at bounding box center [410, 426] width 147 height 22
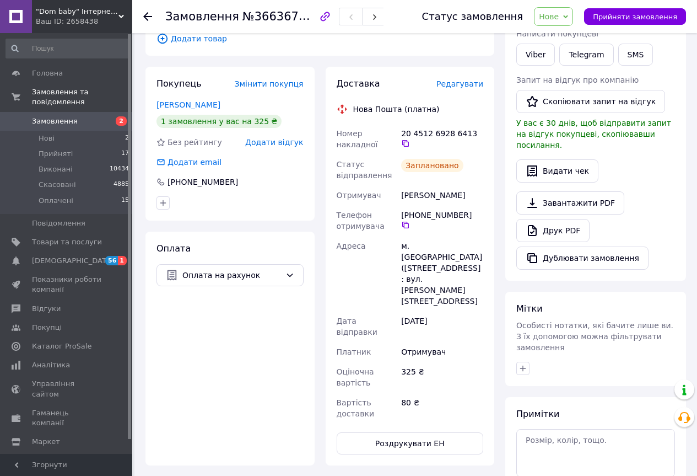
click at [559, 14] on span "Нове" at bounding box center [549, 16] width 20 height 9
click at [561, 89] on li "Оплачено" at bounding box center [560, 88] width 51 height 17
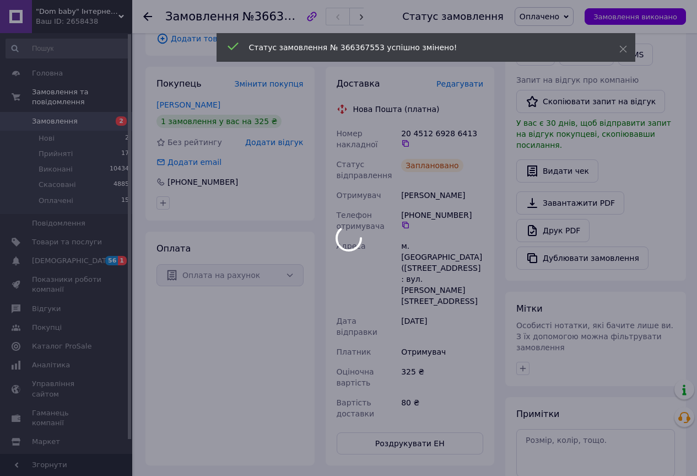
click at [58, 115] on div at bounding box center [348, 238] width 697 height 476
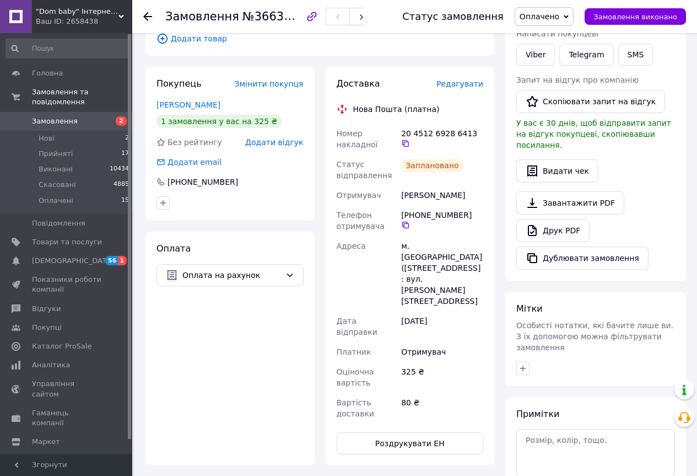
click at [51, 116] on span "Замовлення" at bounding box center [55, 121] width 46 height 10
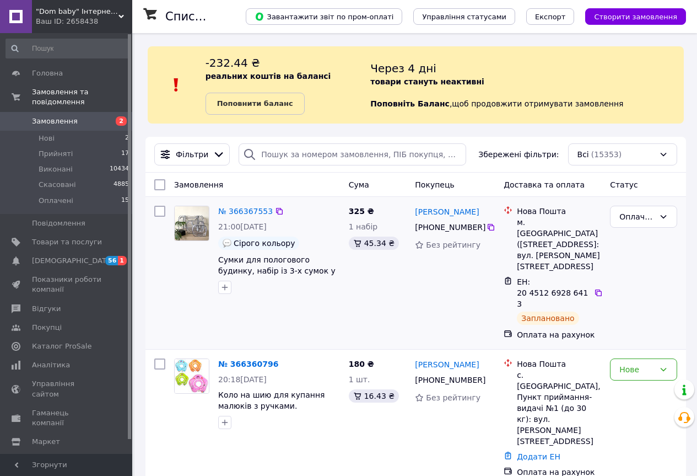
scroll to position [165, 0]
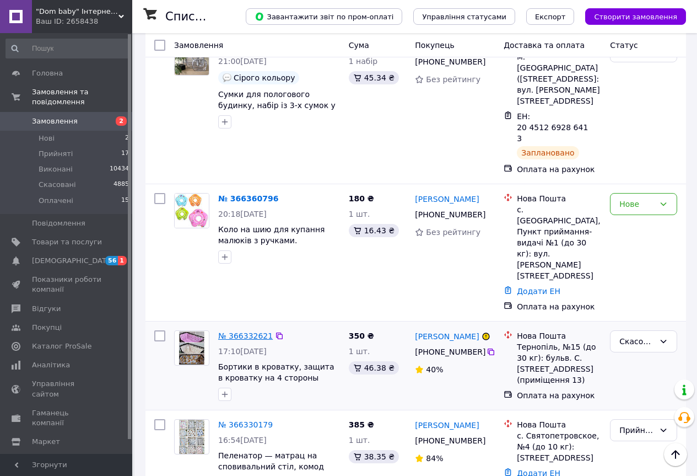
click at [233, 331] on link "№ 366332621" at bounding box center [245, 335] width 55 height 9
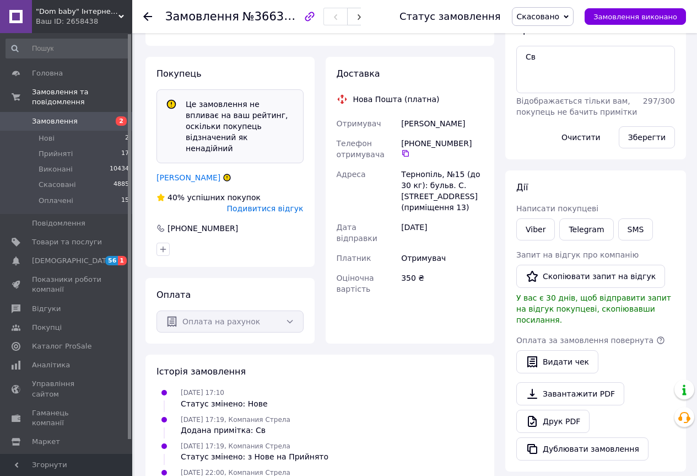
scroll to position [310, 0]
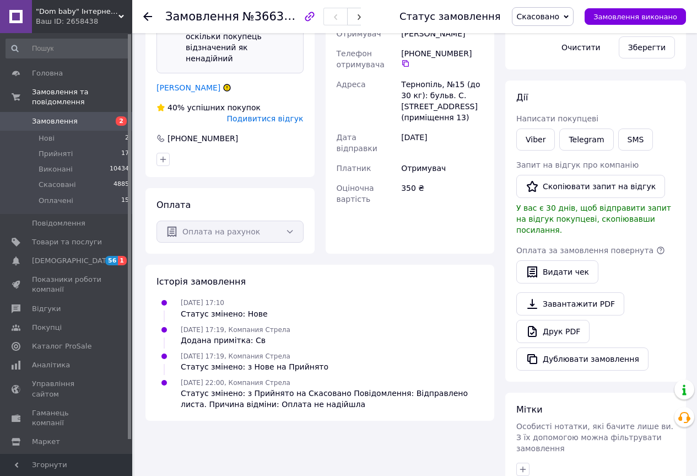
click at [49, 116] on span "Замовлення" at bounding box center [55, 121] width 46 height 10
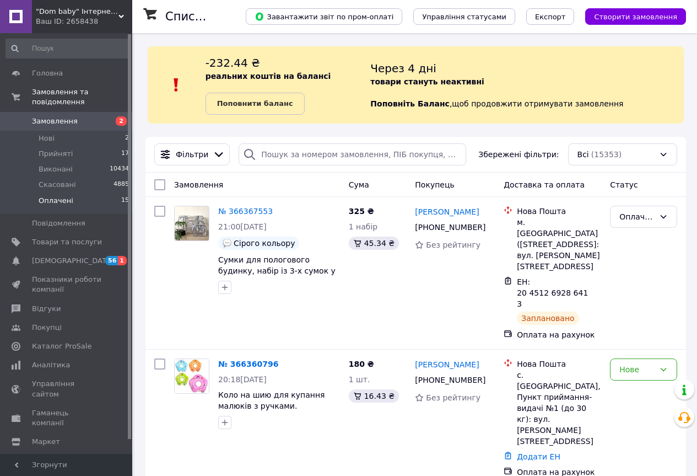
click at [55, 196] on span "Оплачені" at bounding box center [56, 201] width 35 height 10
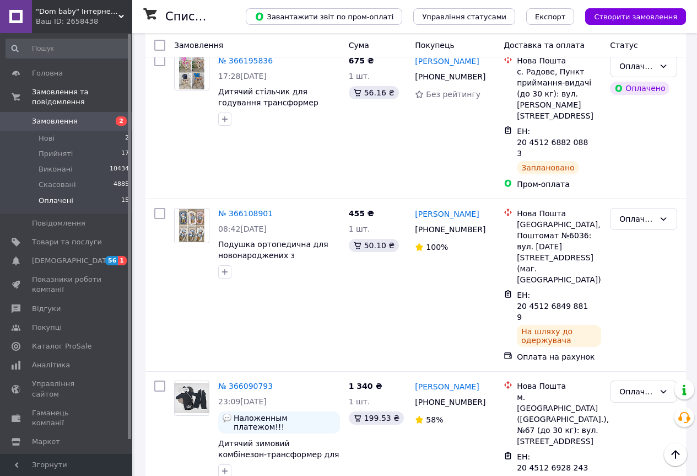
scroll to position [1937, 0]
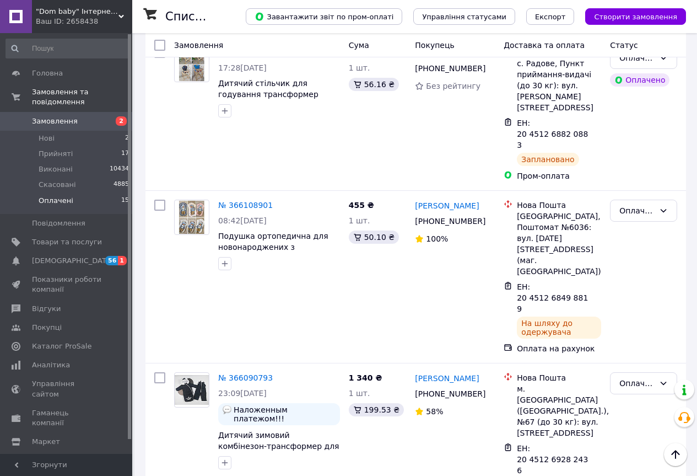
click at [638, 291] on li "Виконано" at bounding box center [644, 292] width 66 height 20
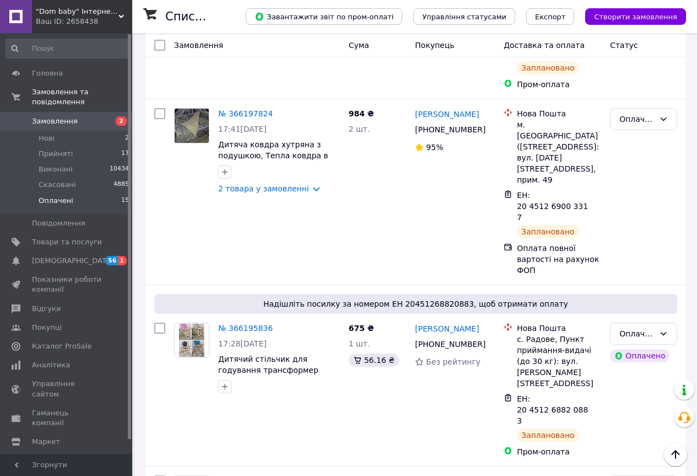
scroll to position [1606, 0]
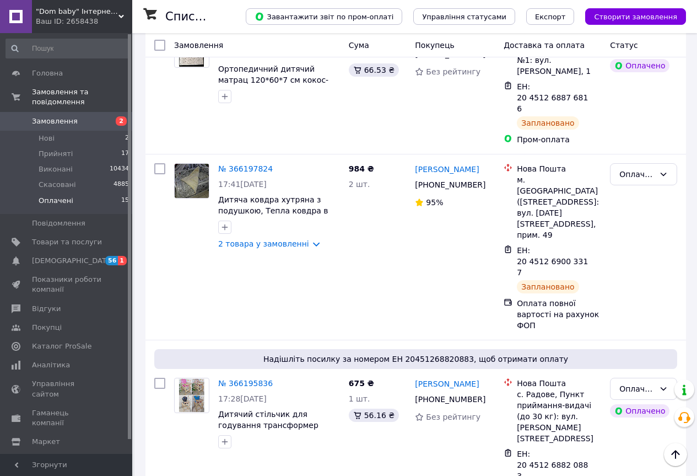
click at [634, 252] on li "Виконано" at bounding box center [644, 255] width 66 height 20
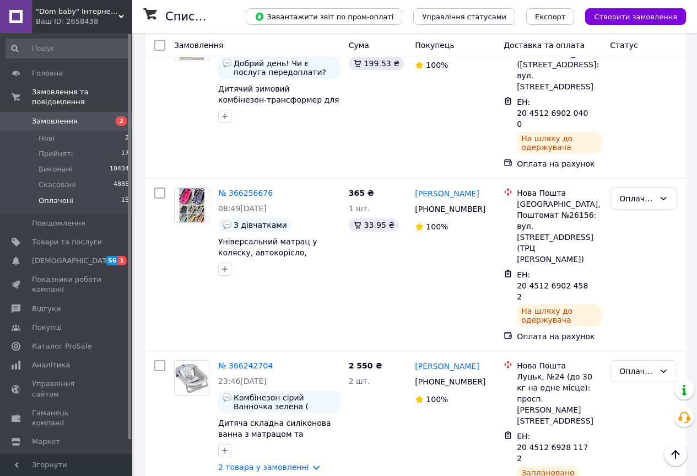
scroll to position [725, 0]
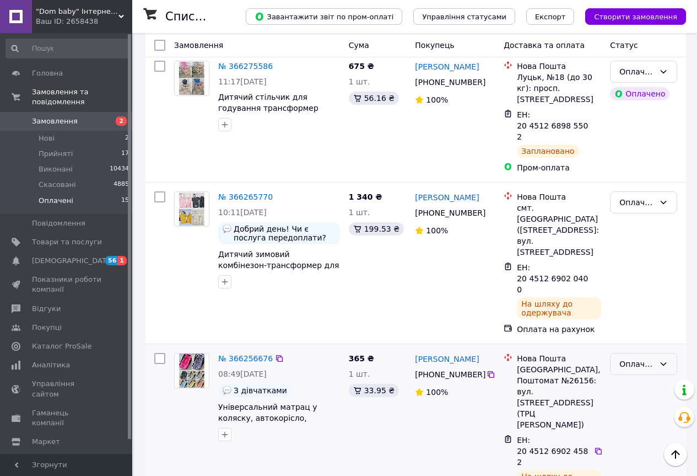
click at [645, 358] on div "Оплачено" at bounding box center [636, 364] width 35 height 12
click at [638, 273] on li "Виконано" at bounding box center [644, 276] width 66 height 20
click at [239, 192] on link "№ 366265770" at bounding box center [245, 196] width 55 height 9
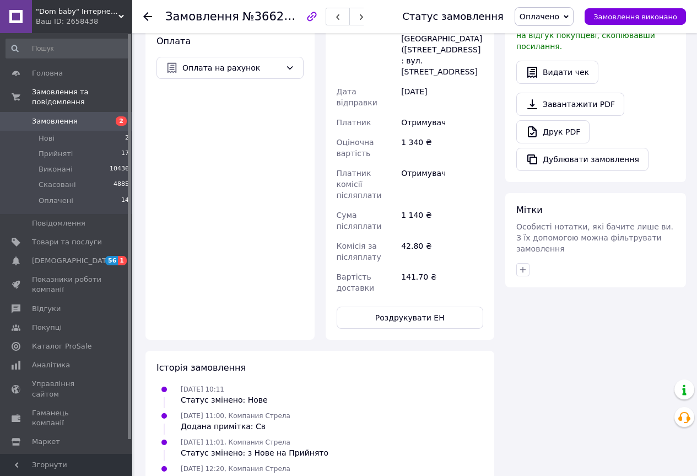
scroll to position [421, 0]
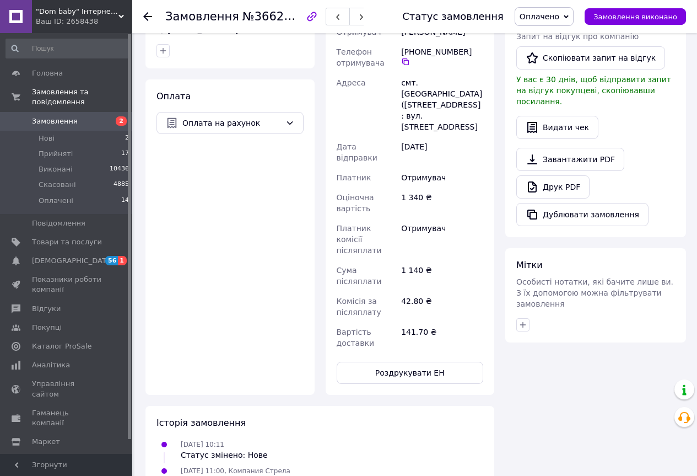
click at [559, 16] on span "Оплачено" at bounding box center [540, 16] width 40 height 9
click at [558, 56] on li "Виконано" at bounding box center [544, 55] width 58 height 17
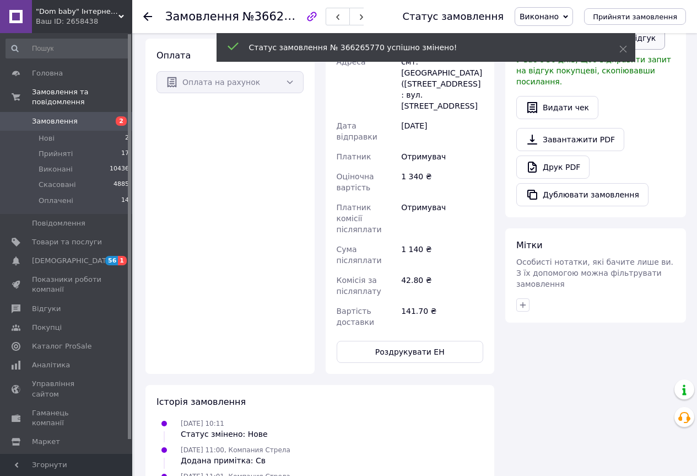
scroll to position [380, 0]
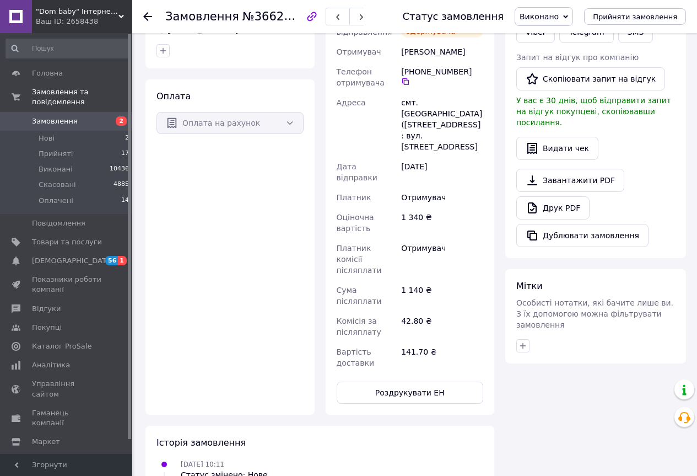
click at [50, 116] on span "Замовлення" at bounding box center [55, 121] width 46 height 10
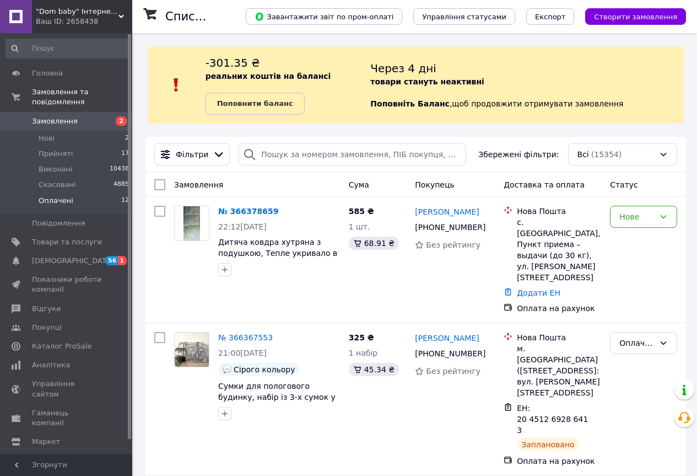
click at [56, 196] on span "Оплачені" at bounding box center [56, 201] width 35 height 10
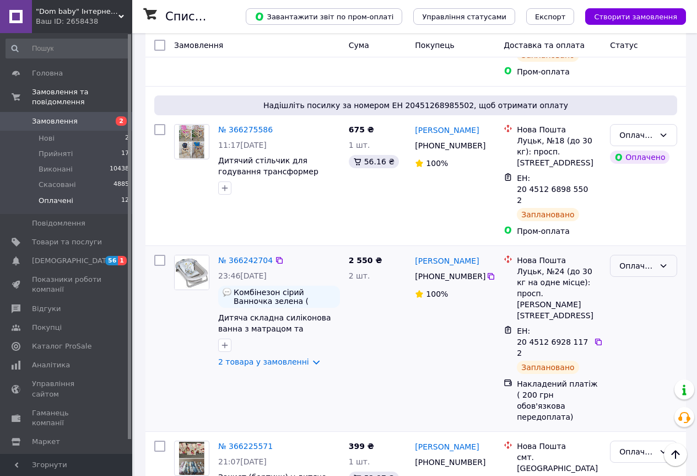
scroll to position [771, 0]
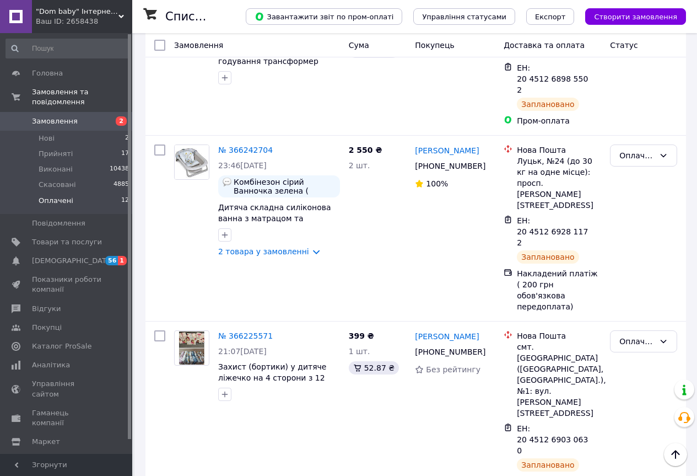
click at [53, 116] on span "Замовлення" at bounding box center [55, 121] width 46 height 10
